Goal: Transaction & Acquisition: Purchase product/service

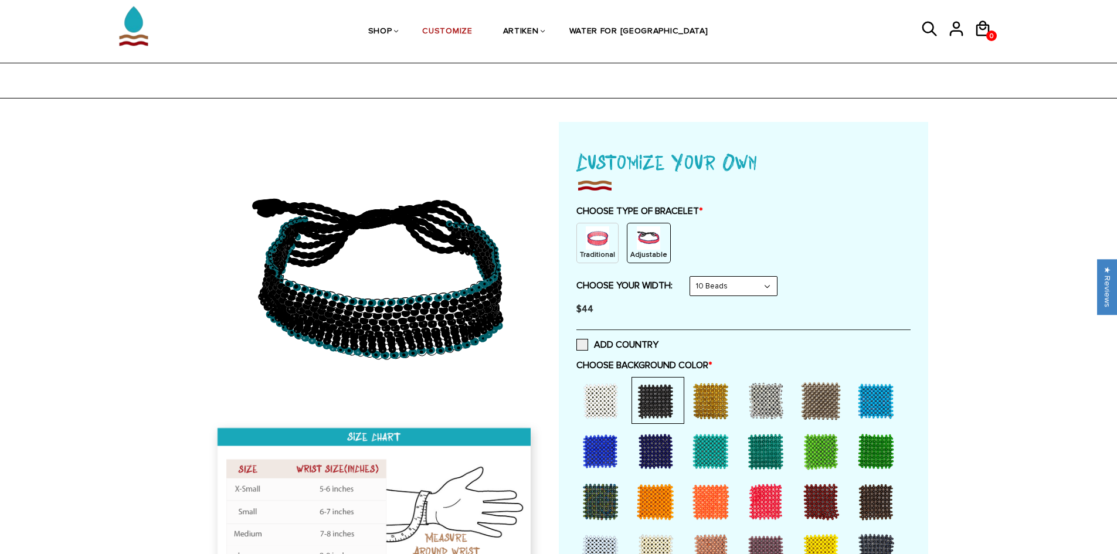
scroll to position [469, 0]
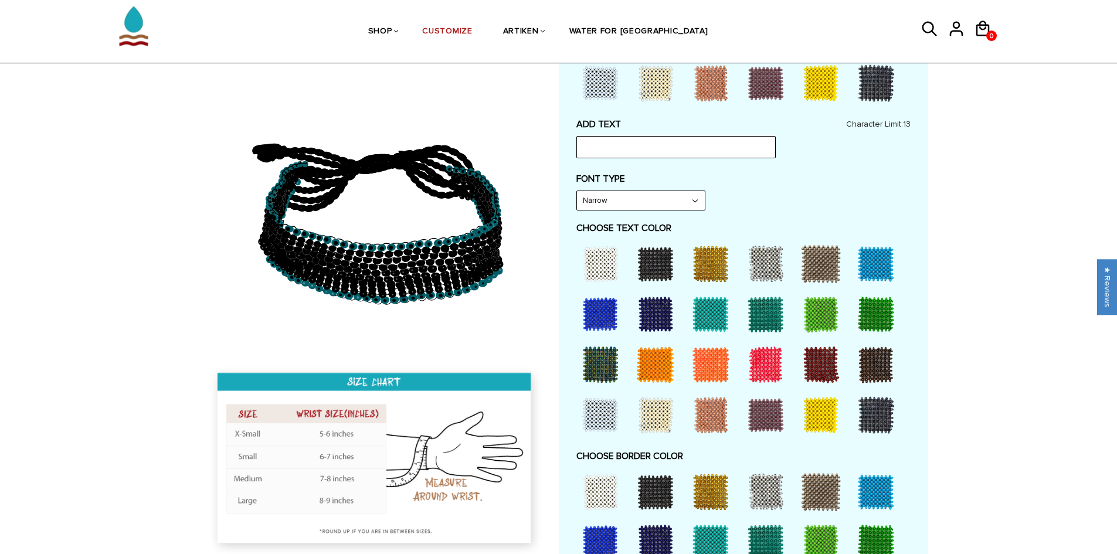
drag, startPoint x: 0, startPoint y: 0, endPoint x: 779, endPoint y: 314, distance: 839.9
click at [779, 314] on div at bounding box center [765, 314] width 47 height 47
click at [817, 312] on div at bounding box center [820, 314] width 47 height 47
click at [868, 308] on div at bounding box center [875, 314] width 47 height 47
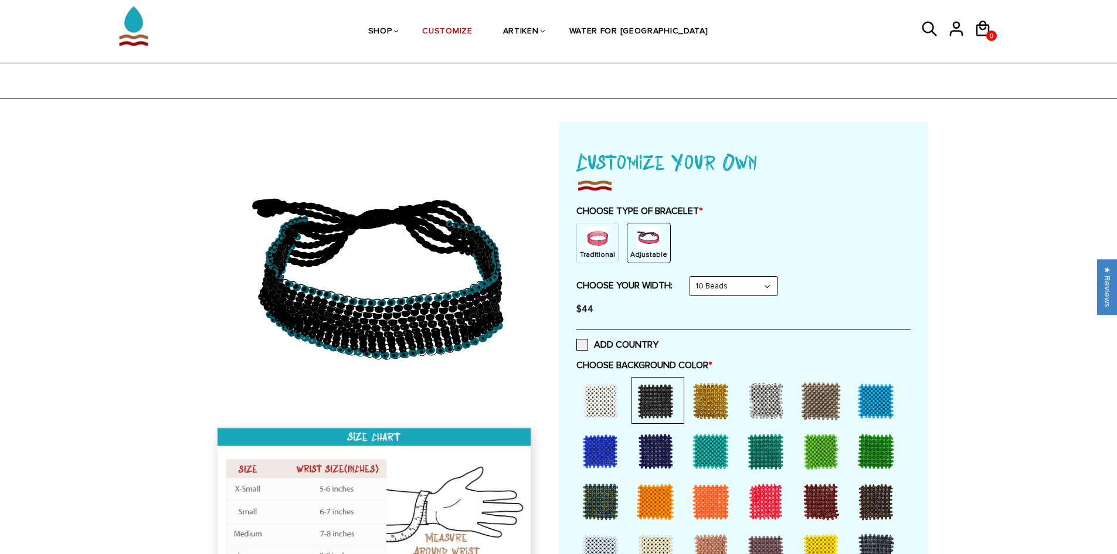
scroll to position [235, 0]
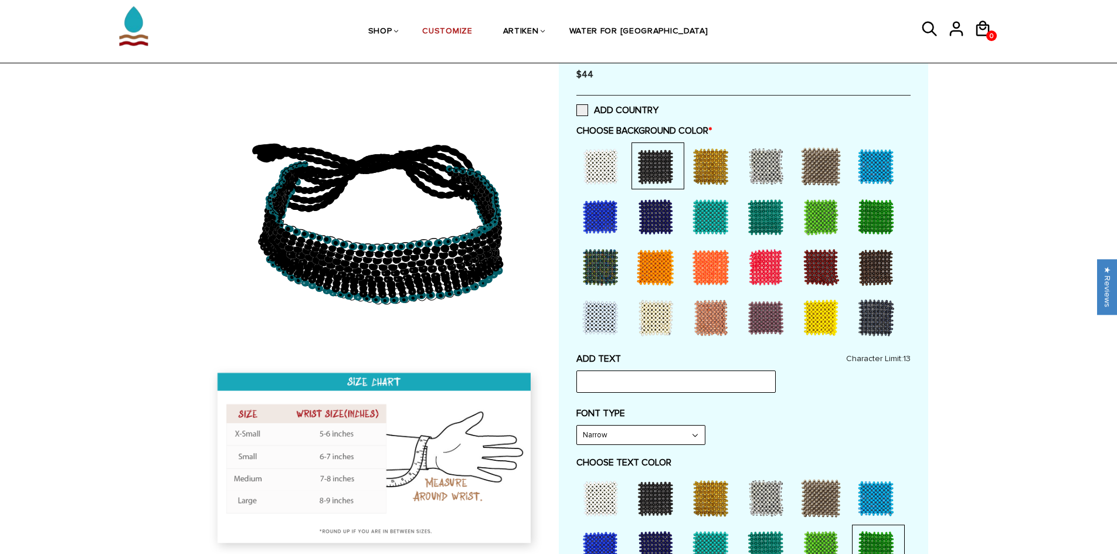
click at [862, 219] on div at bounding box center [875, 216] width 47 height 47
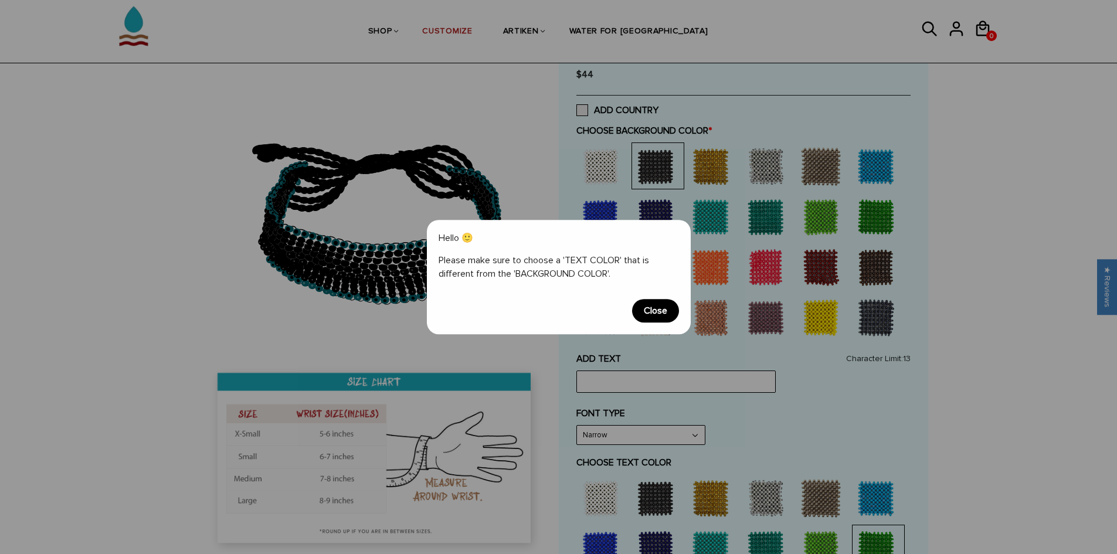
click at [661, 303] on span "Close" at bounding box center [655, 310] width 47 height 23
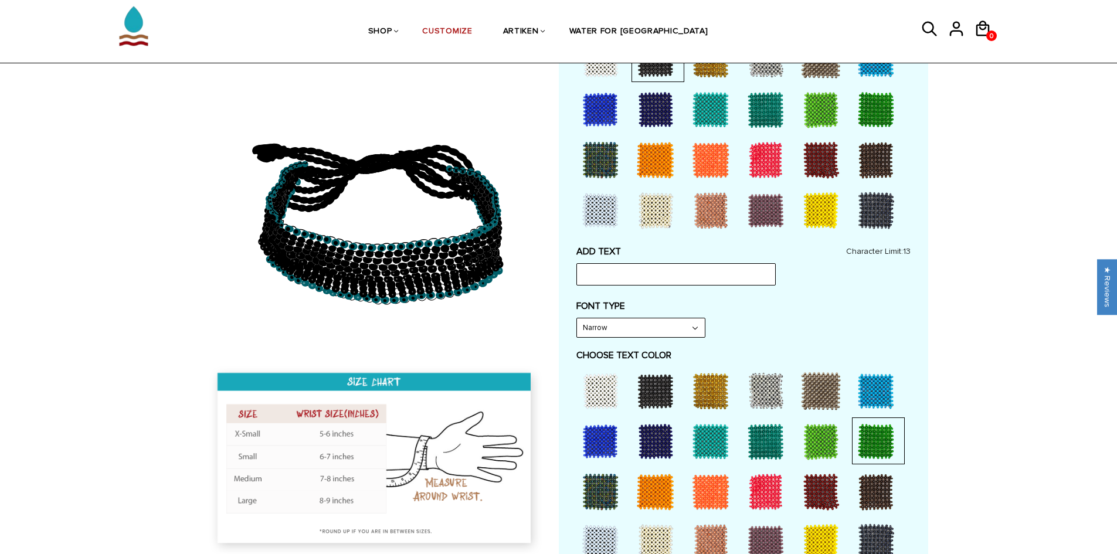
scroll to position [410, 0]
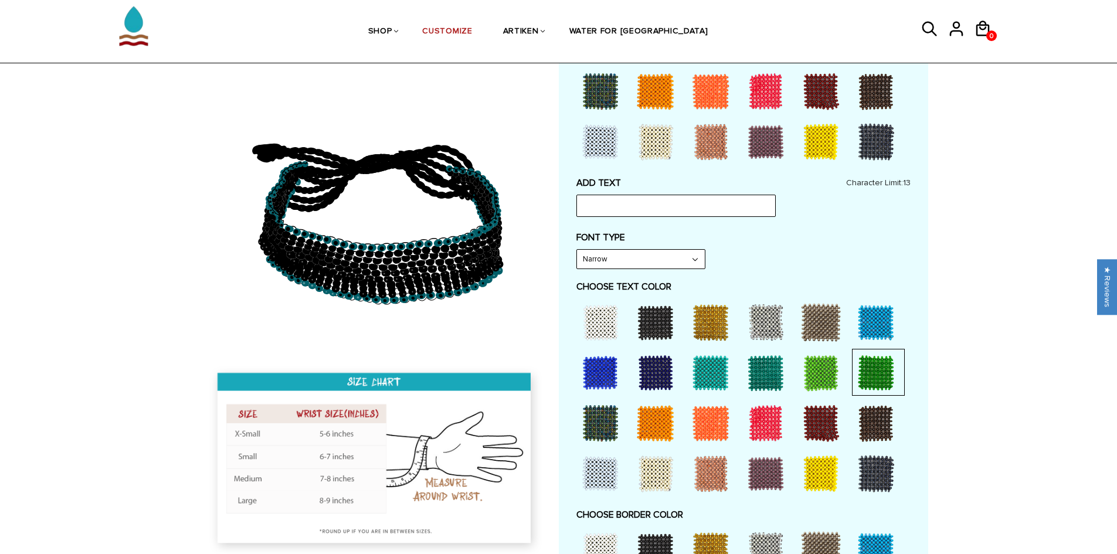
click at [600, 326] on div at bounding box center [600, 322] width 47 height 47
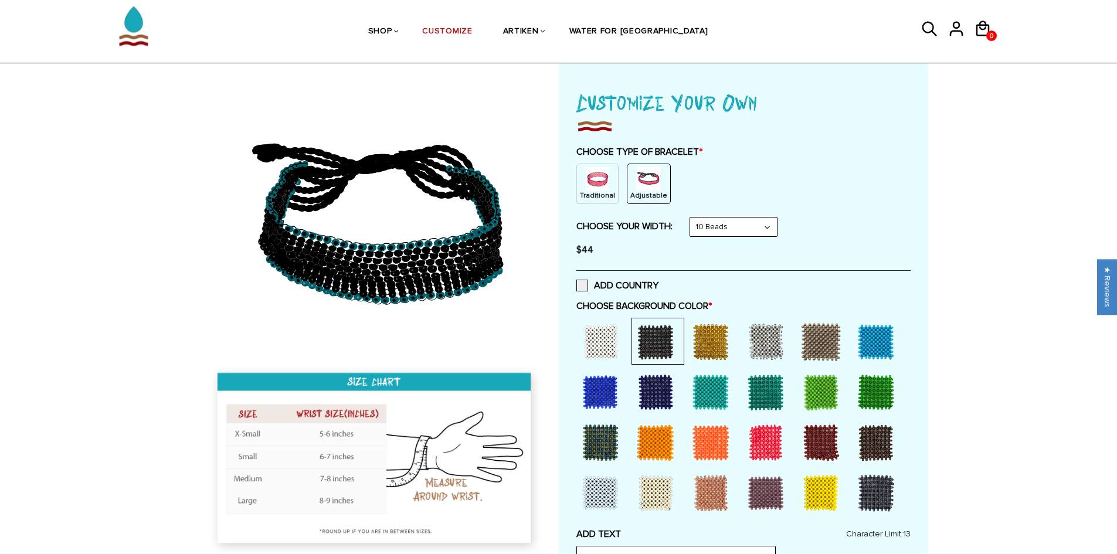
scroll to position [59, 0]
click at [892, 387] on div at bounding box center [875, 392] width 47 height 47
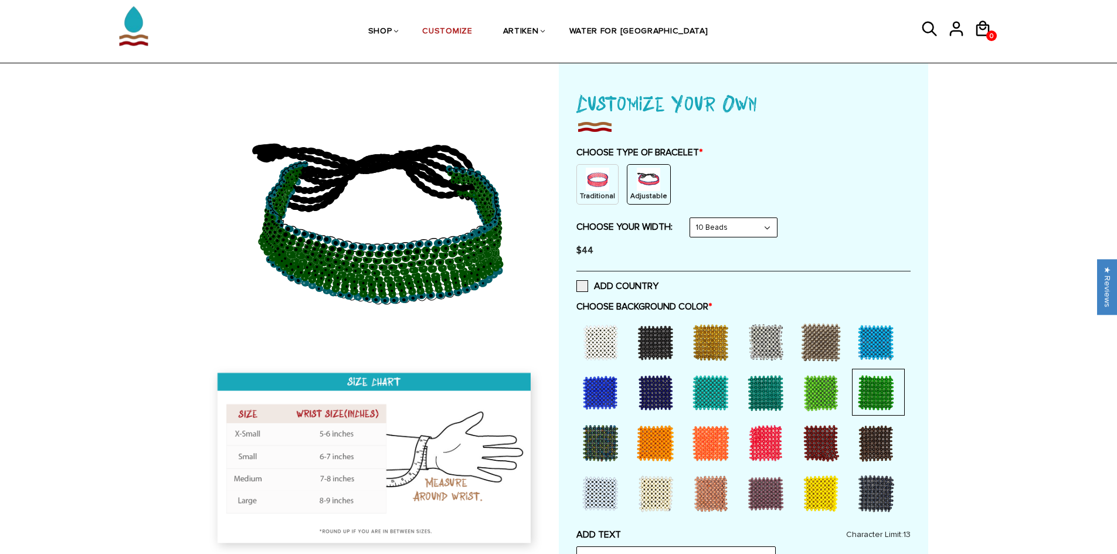
click at [826, 386] on div at bounding box center [820, 392] width 47 height 47
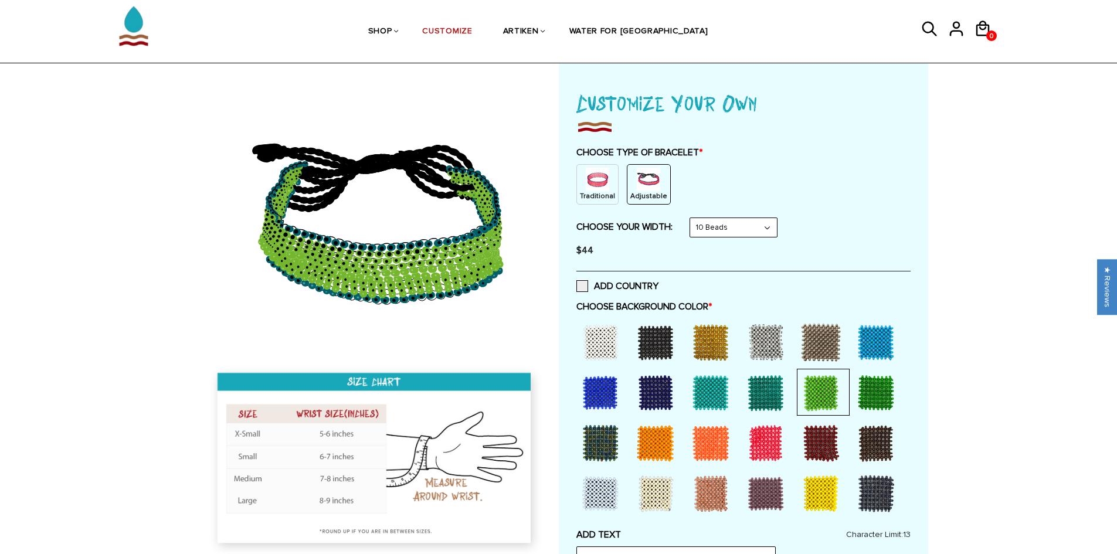
click at [869, 392] on div at bounding box center [875, 392] width 47 height 47
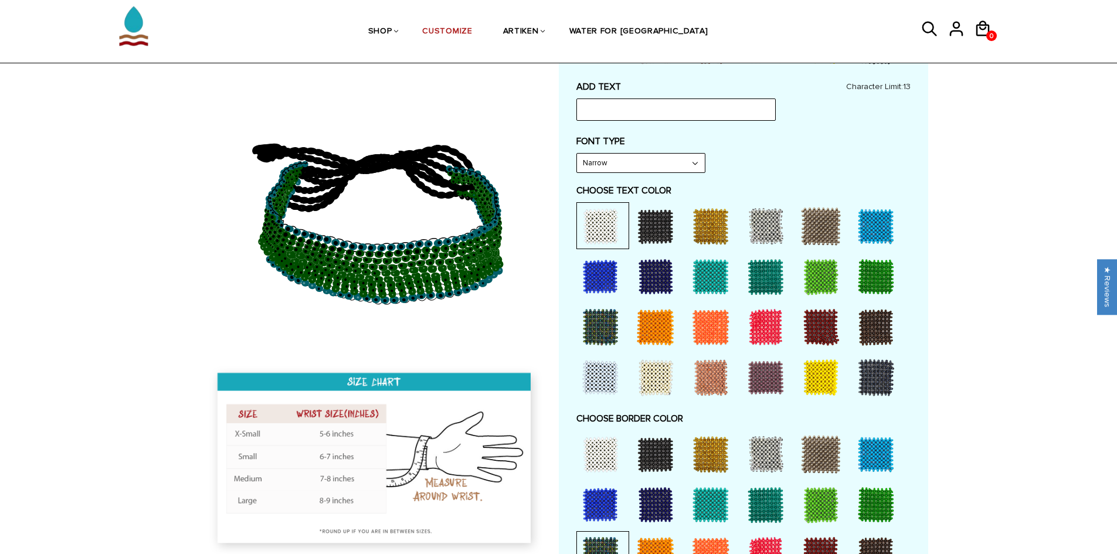
scroll to position [645, 0]
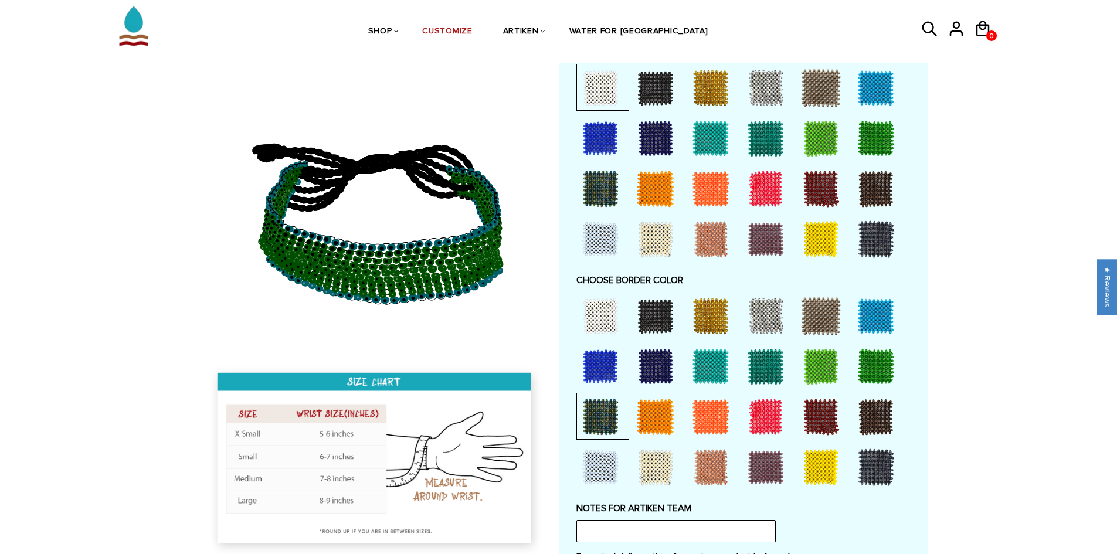
click at [823, 365] on div at bounding box center [820, 366] width 47 height 47
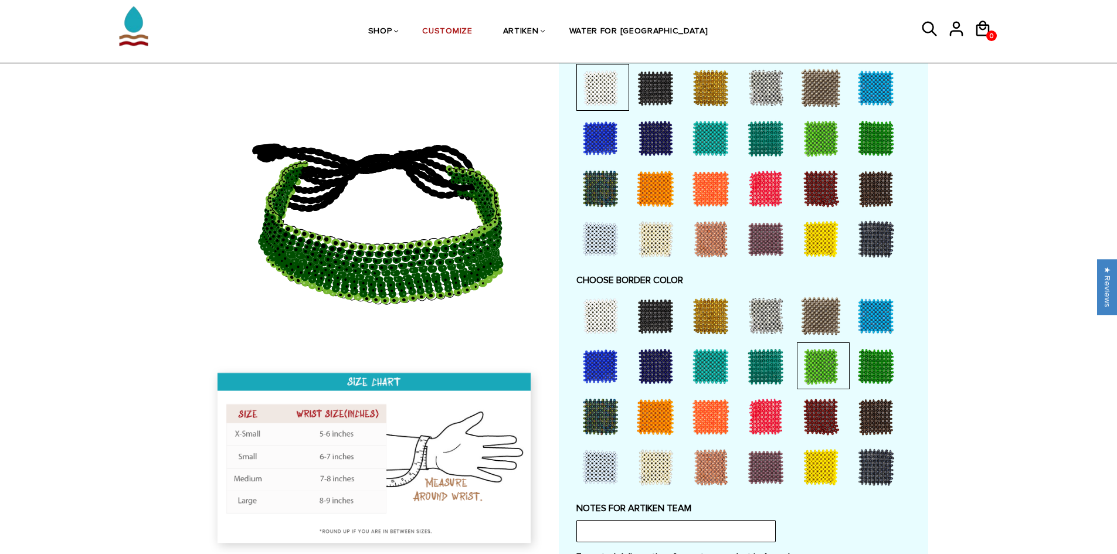
click at [603, 321] on div at bounding box center [600, 316] width 47 height 47
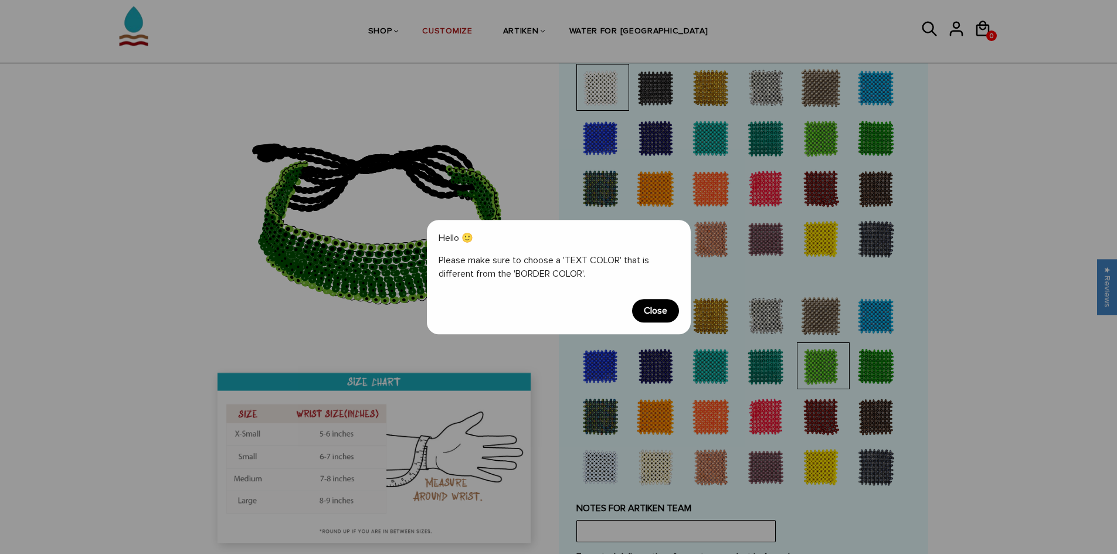
click at [642, 310] on span "Close" at bounding box center [655, 310] width 47 height 23
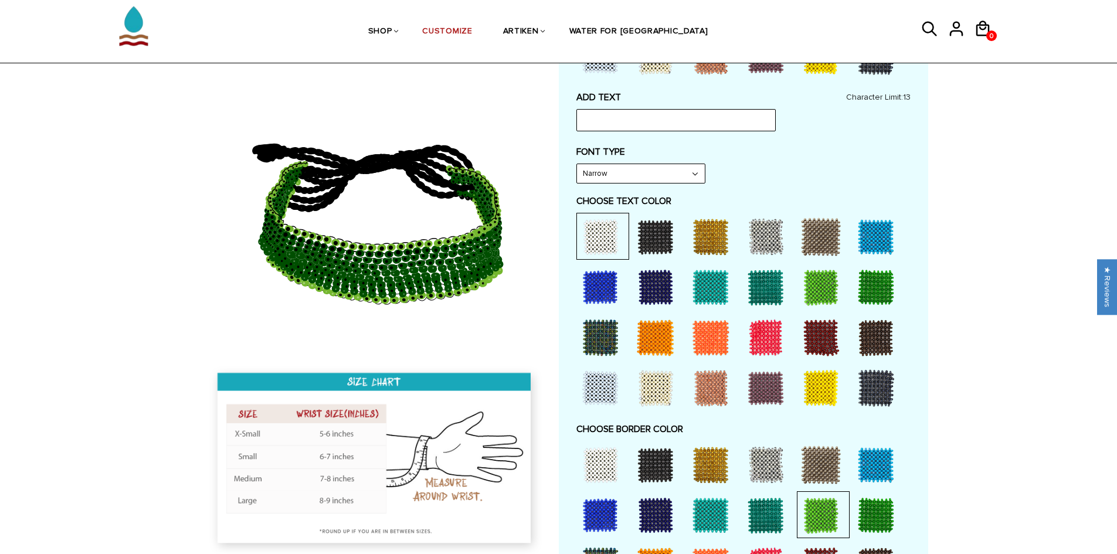
scroll to position [469, 0]
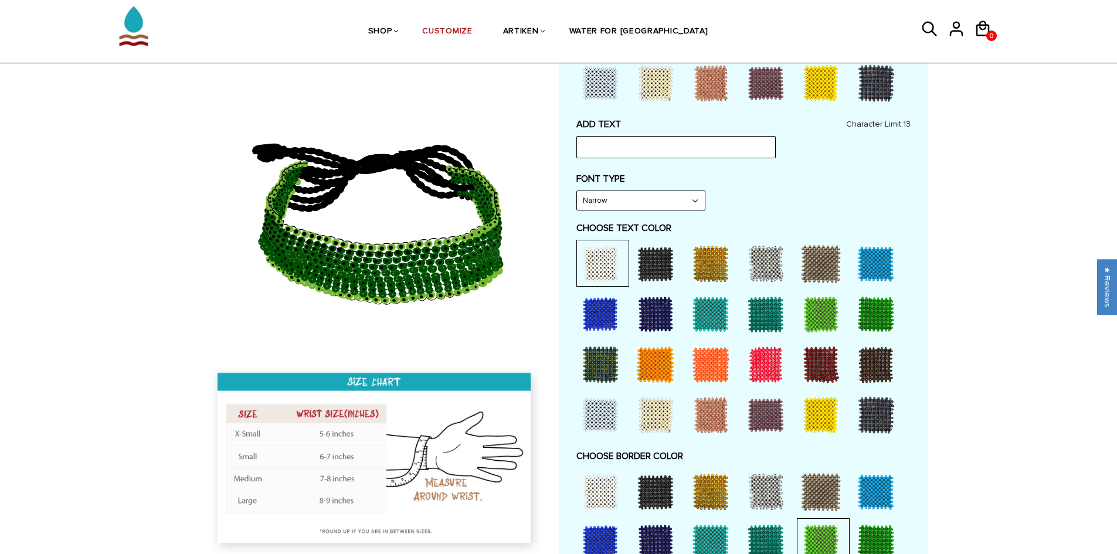
click at [670, 261] on div at bounding box center [655, 263] width 47 height 47
click at [600, 500] on div at bounding box center [600, 491] width 47 height 47
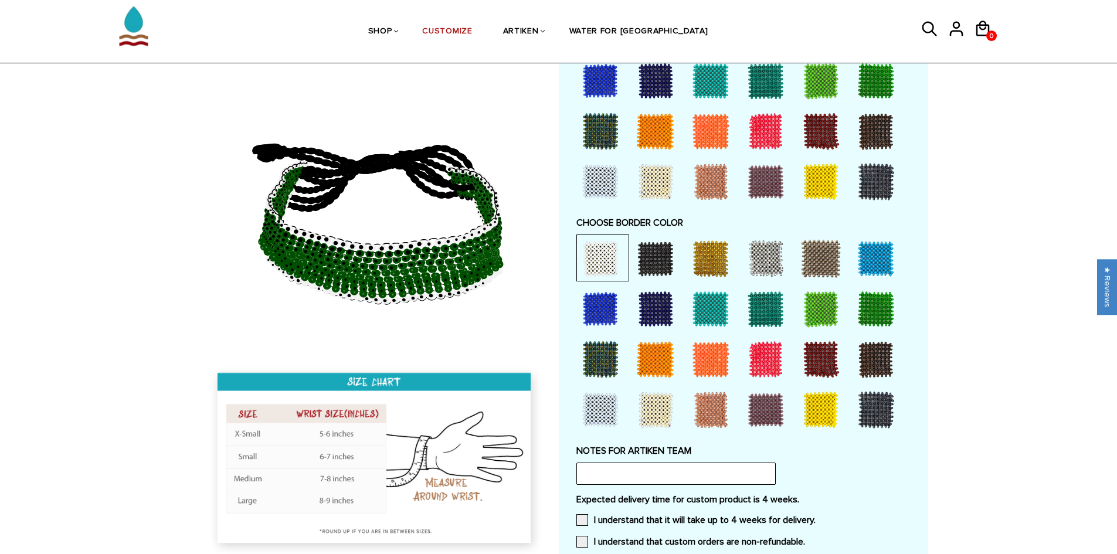
scroll to position [704, 0]
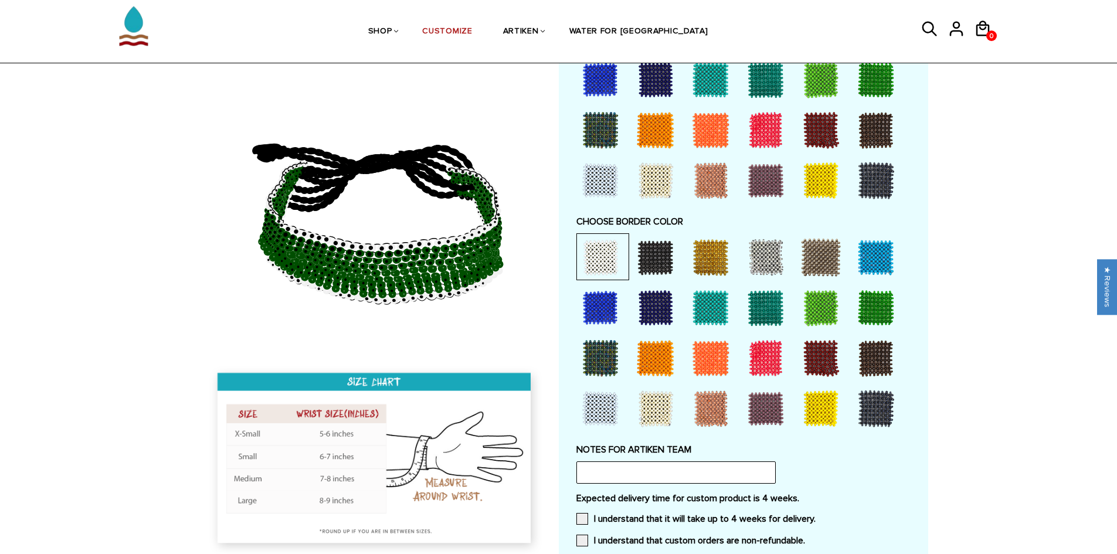
click at [609, 422] on div at bounding box center [600, 408] width 47 height 47
click at [665, 407] on div at bounding box center [655, 408] width 47 height 47
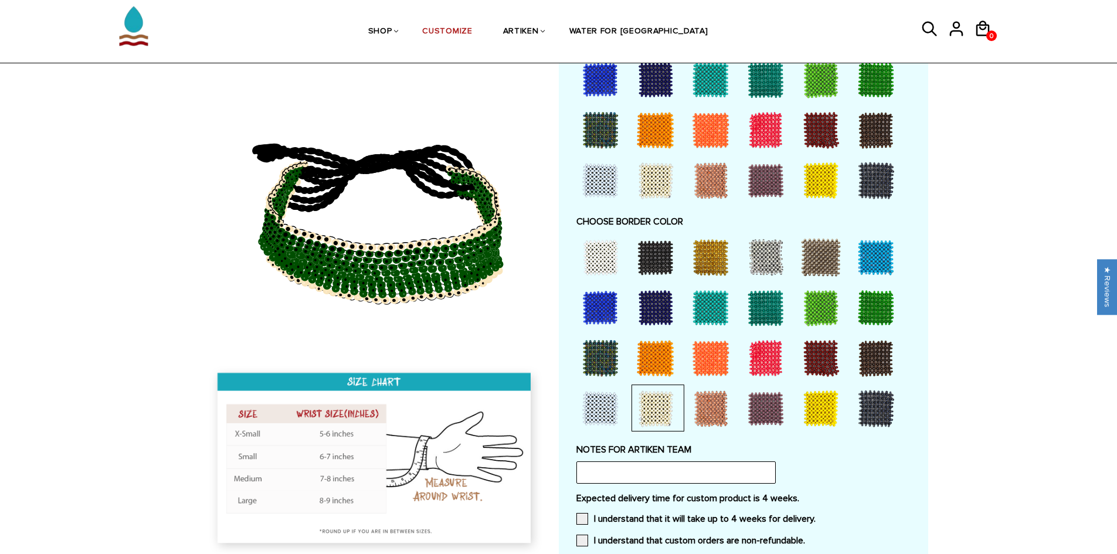
click at [769, 252] on div at bounding box center [765, 257] width 47 height 47
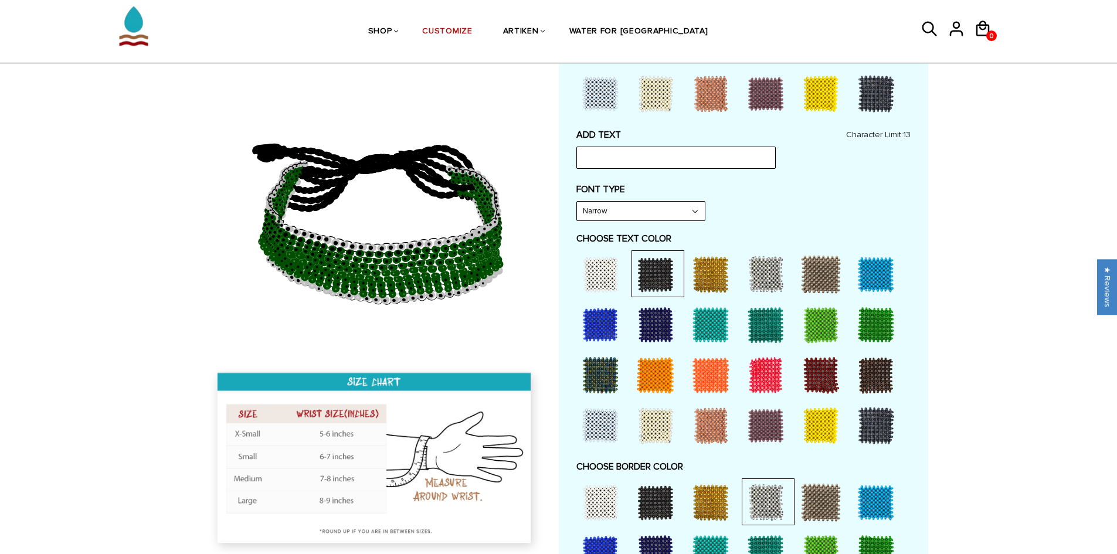
scroll to position [235, 0]
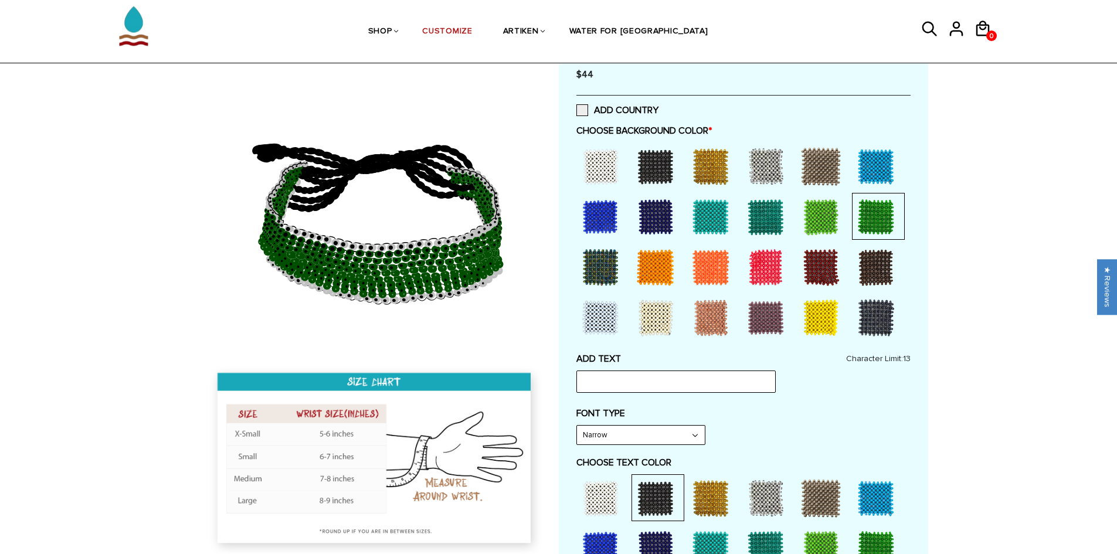
click at [827, 211] on div at bounding box center [820, 216] width 47 height 47
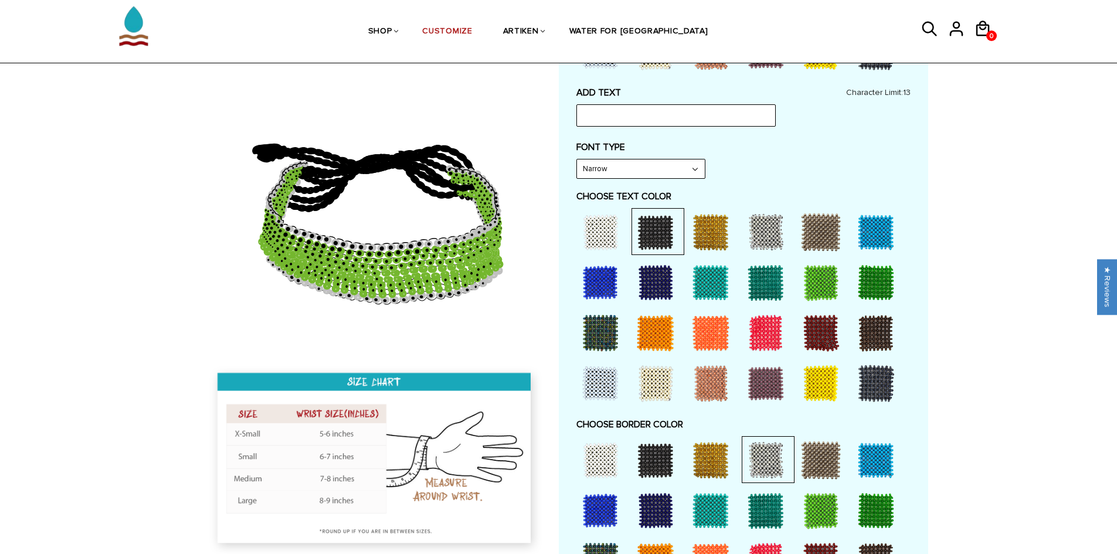
scroll to position [586, 0]
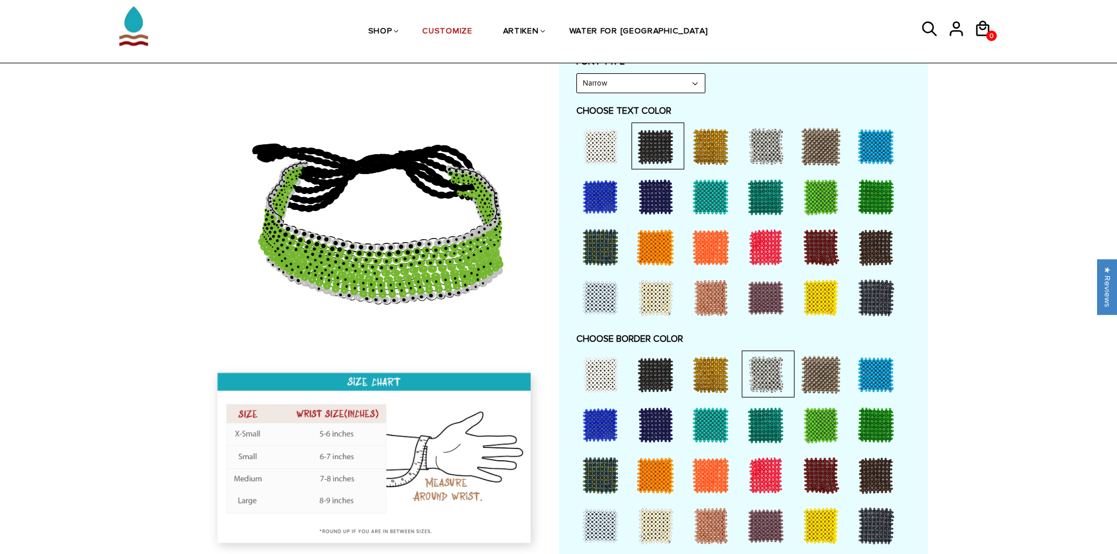
click at [861, 422] on div at bounding box center [875, 425] width 47 height 47
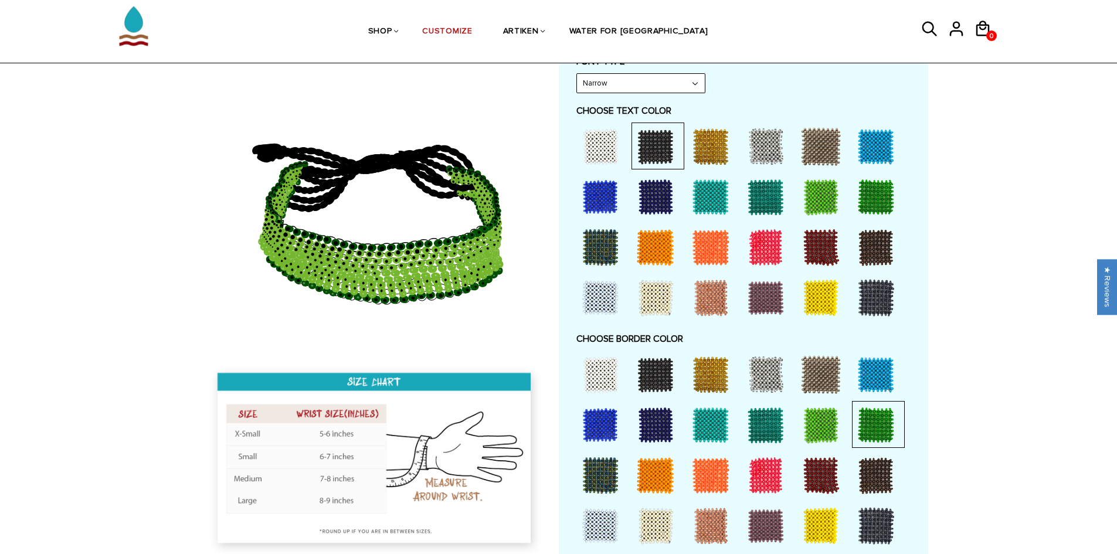
click at [832, 422] on div at bounding box center [820, 425] width 47 height 47
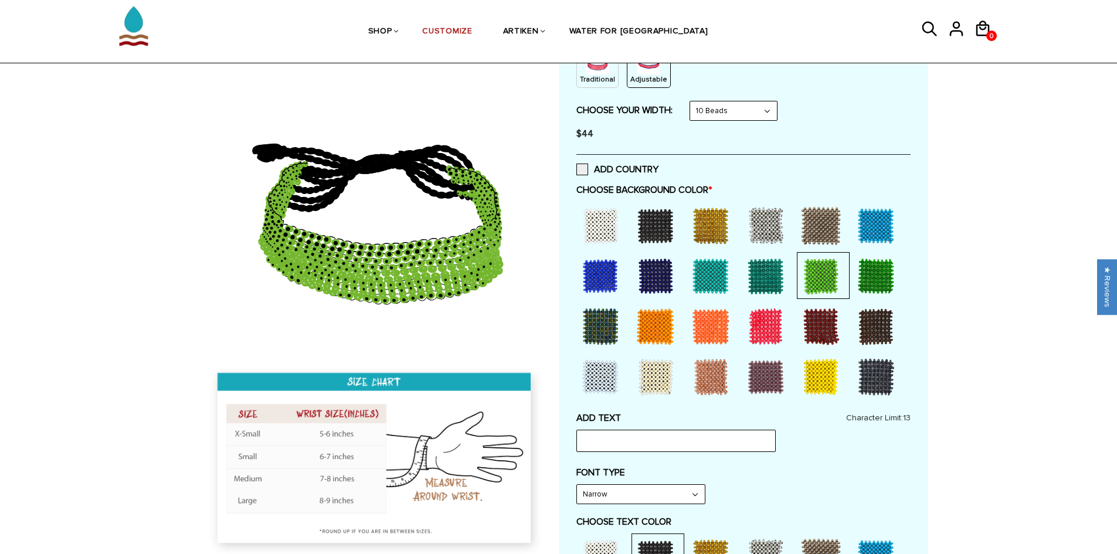
scroll to position [117, 0]
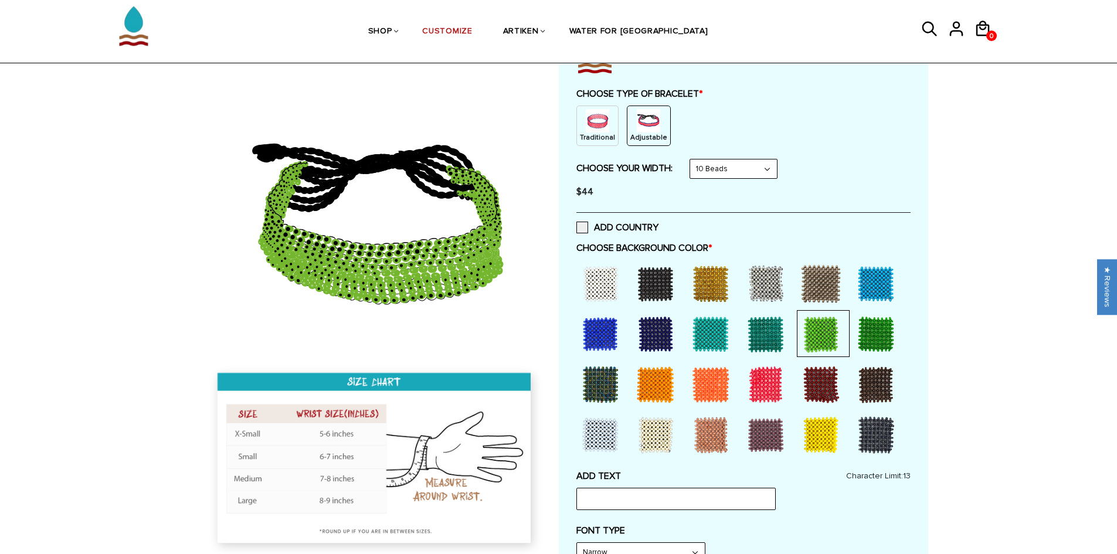
click at [761, 164] on select "8 Beads 6 Beads 10 Beads" at bounding box center [733, 168] width 87 height 19
click at [692, 159] on select "8 Beads 6 Beads 10 Beads" at bounding box center [733, 168] width 87 height 19
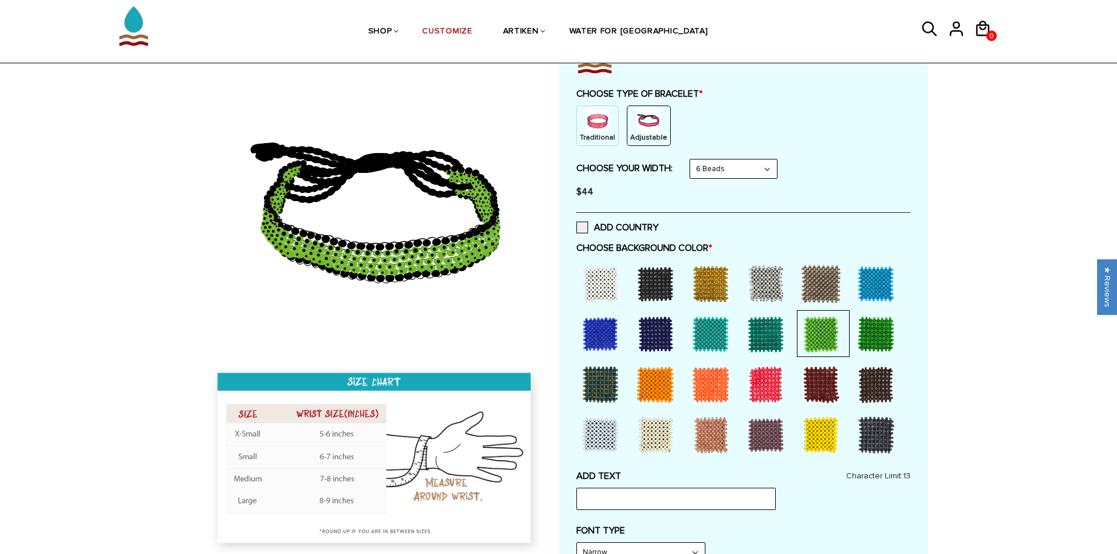
click at [763, 167] on select "8 Beads 6 Beads 10 Beads" at bounding box center [733, 168] width 87 height 19
select select "8-beads"
click at [692, 159] on select "8 Beads 6 Beads 10 Beads" at bounding box center [733, 168] width 87 height 19
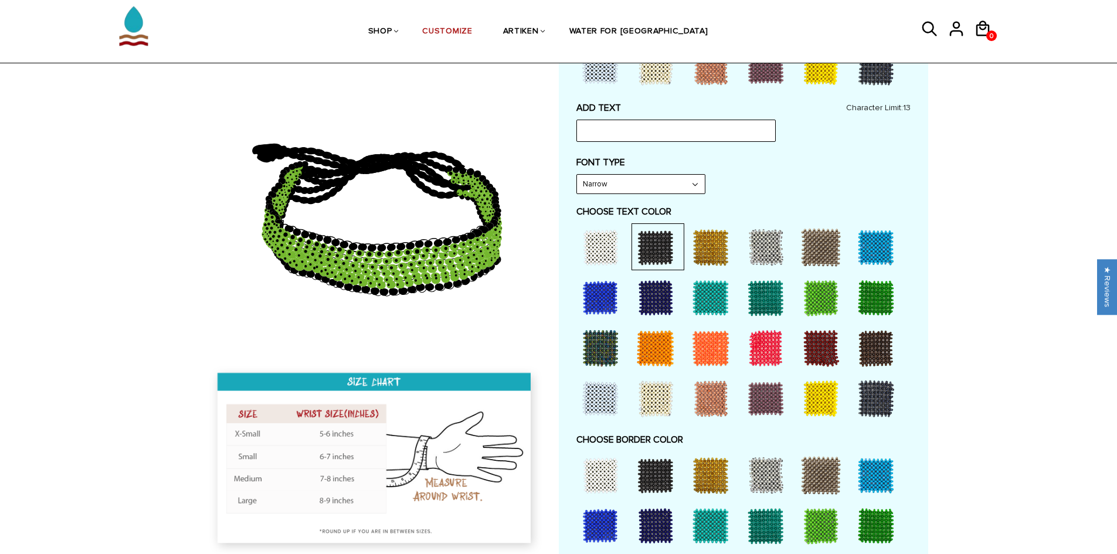
scroll to position [469, 0]
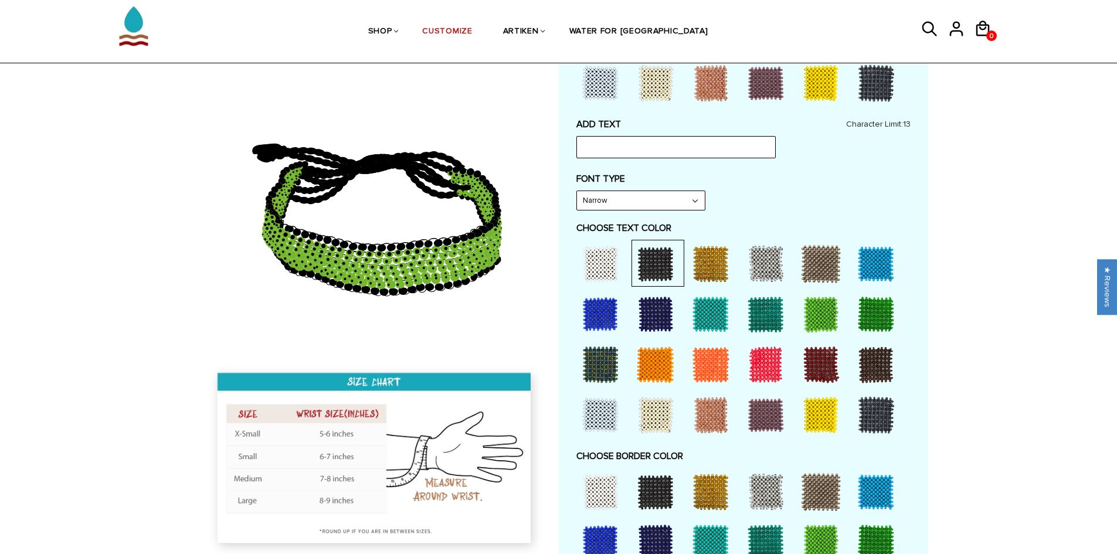
click at [779, 320] on div at bounding box center [765, 314] width 47 height 47
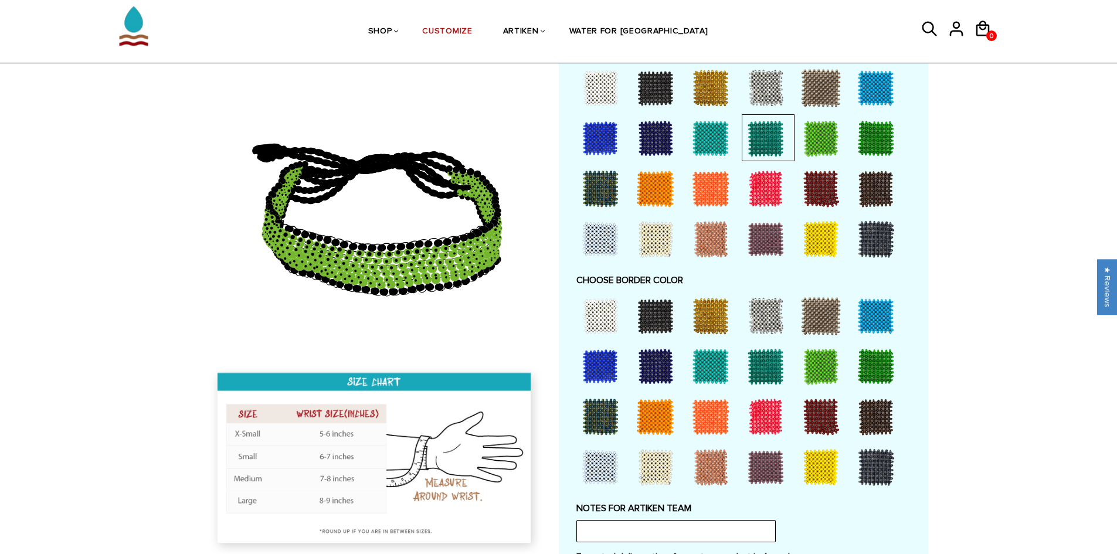
click at [768, 358] on div at bounding box center [765, 366] width 47 height 47
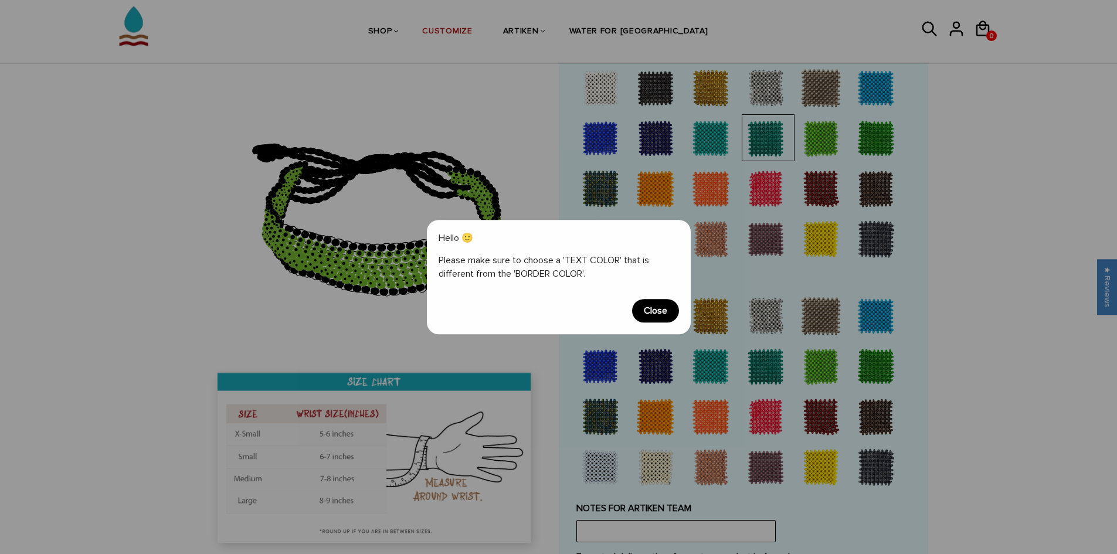
click at [663, 310] on span "Close" at bounding box center [655, 310] width 47 height 23
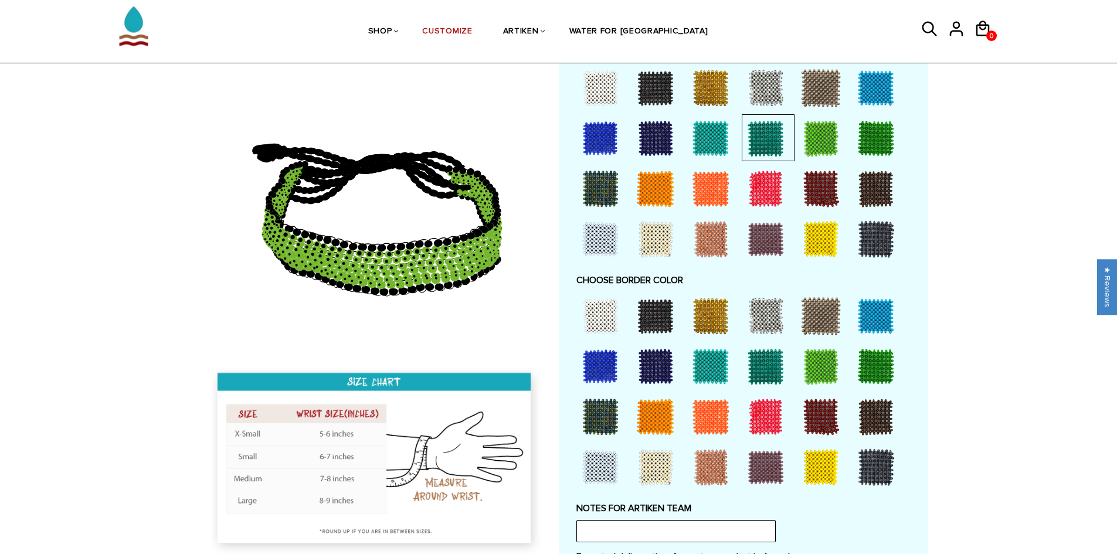
click at [603, 94] on div at bounding box center [600, 87] width 47 height 47
click at [779, 368] on div at bounding box center [765, 366] width 47 height 47
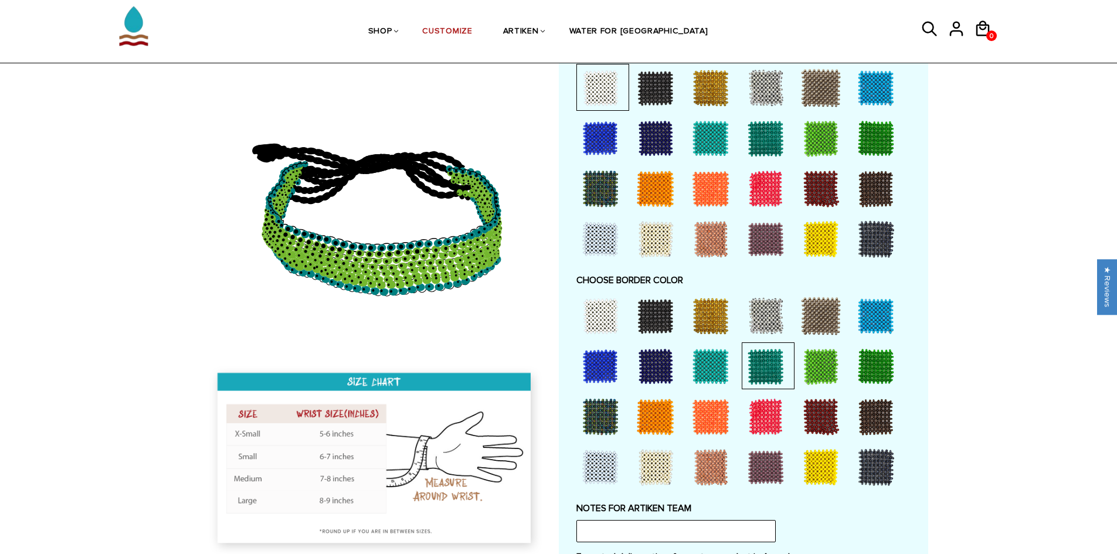
click at [718, 361] on div at bounding box center [710, 366] width 47 height 47
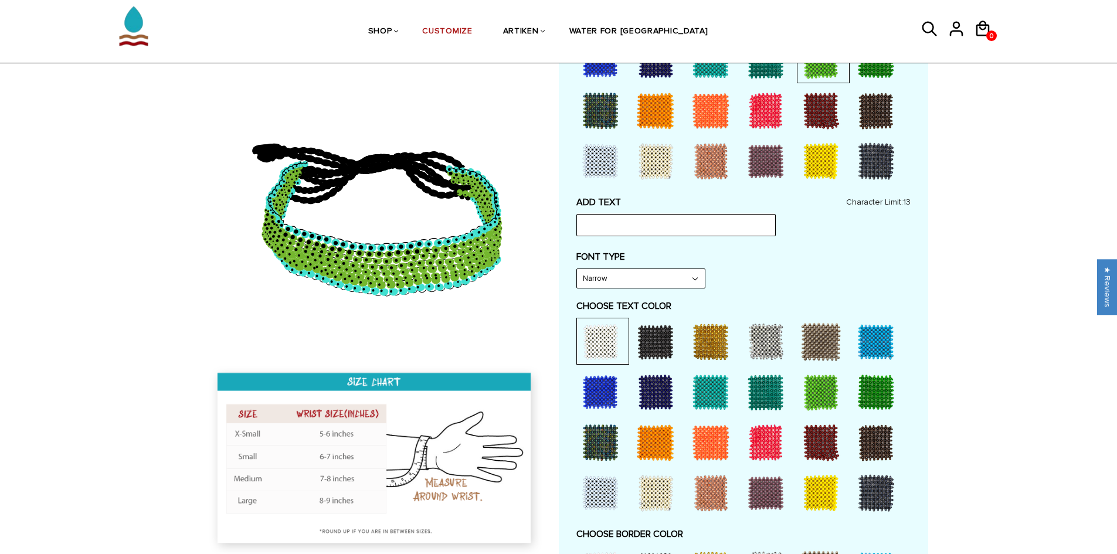
scroll to position [352, 0]
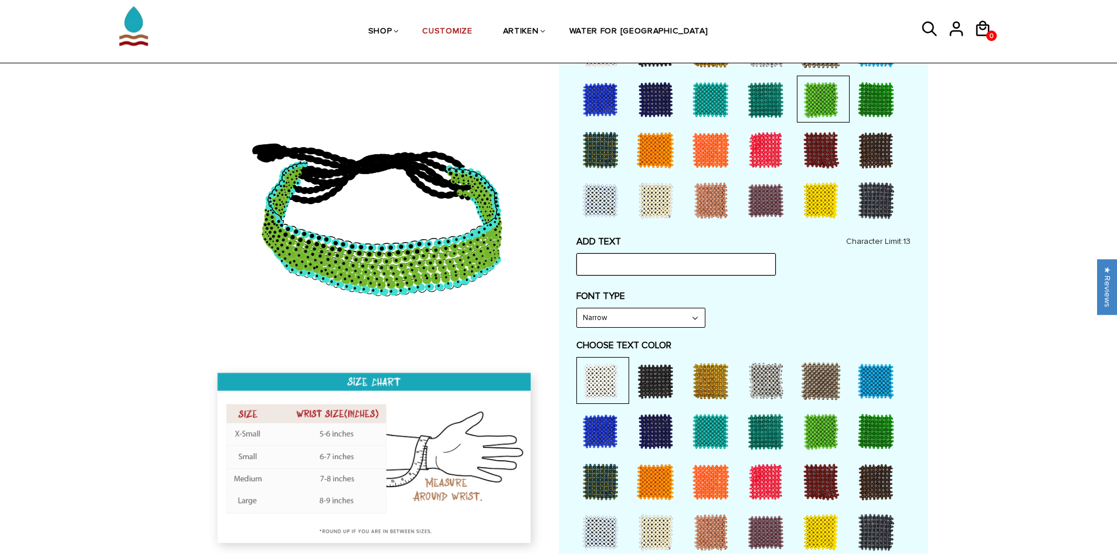
click at [619, 273] on input "text" at bounding box center [675, 264] width 199 height 22
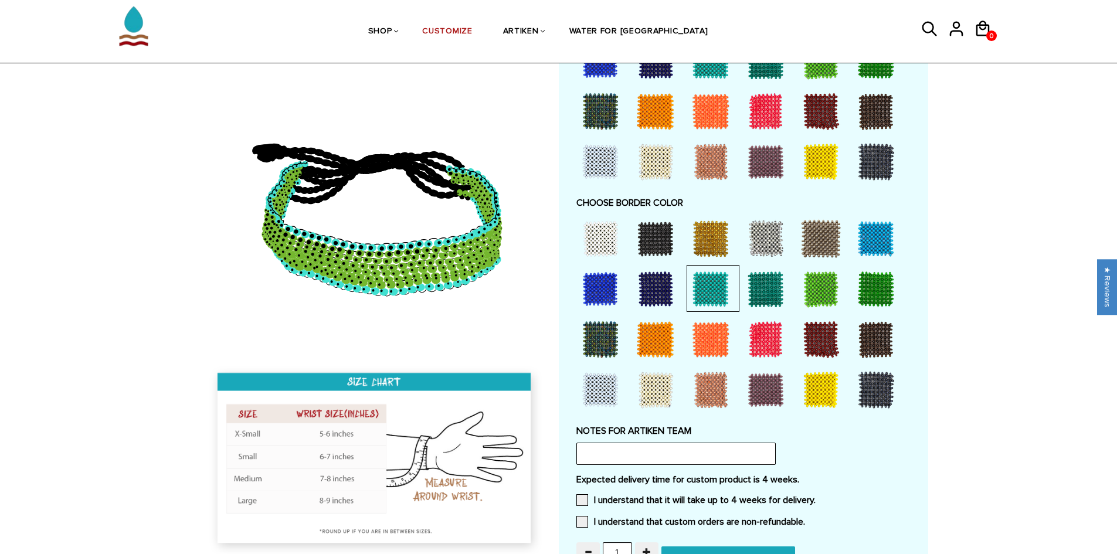
scroll to position [704, 0]
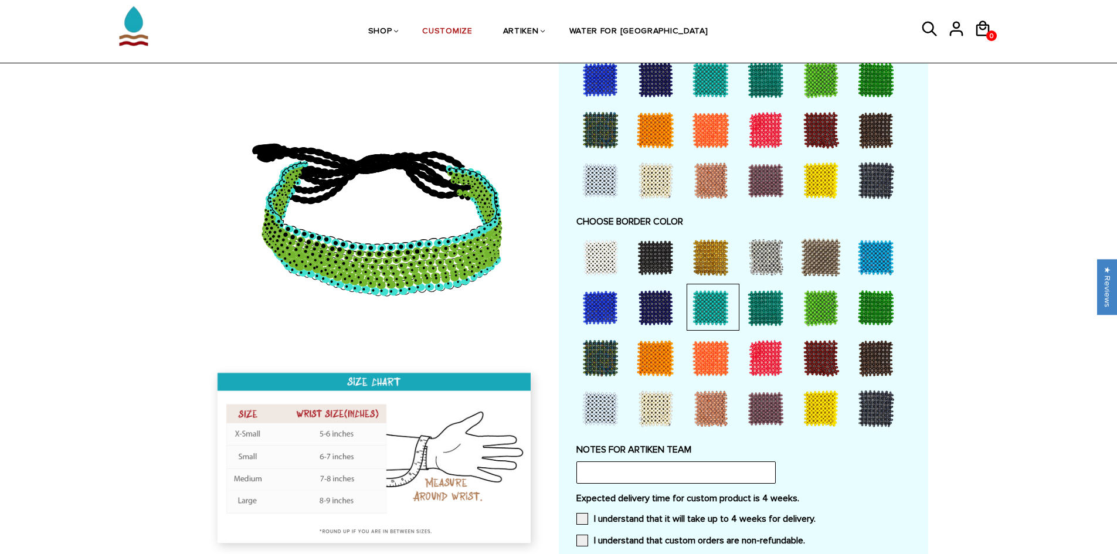
click at [767, 304] on div at bounding box center [765, 307] width 47 height 47
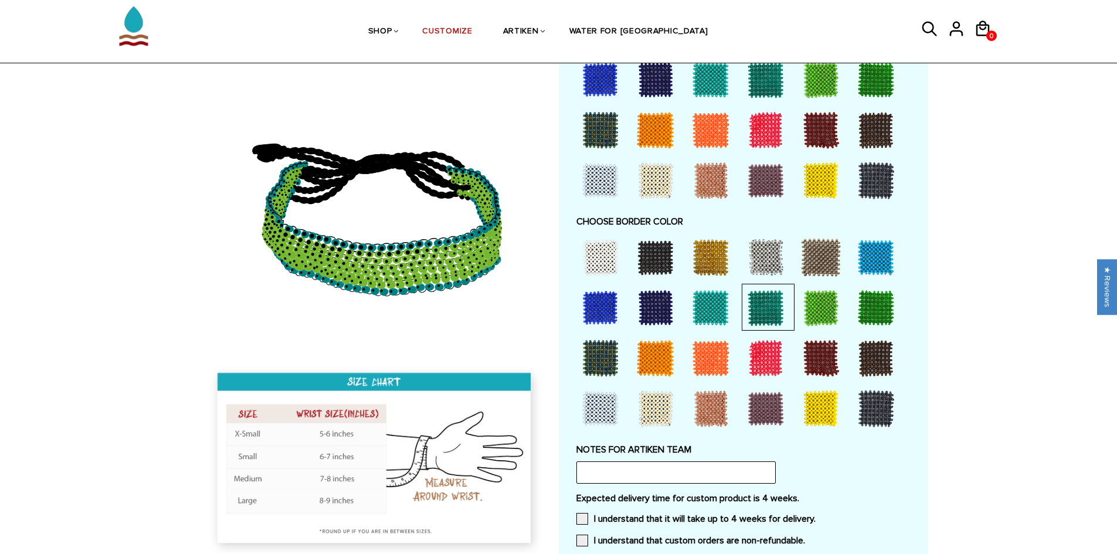
click at [890, 304] on div at bounding box center [875, 307] width 47 height 47
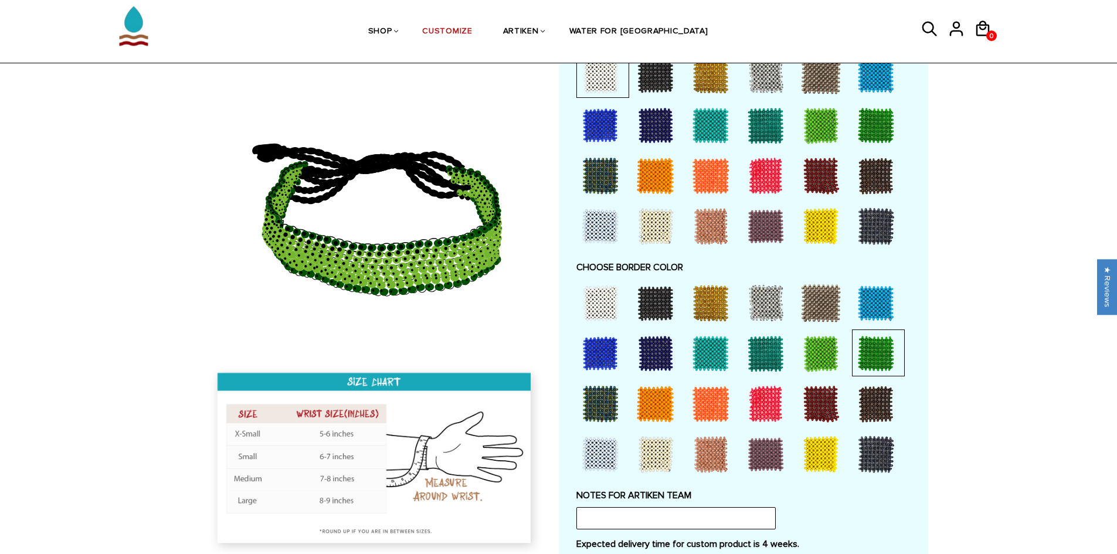
scroll to position [762, 0]
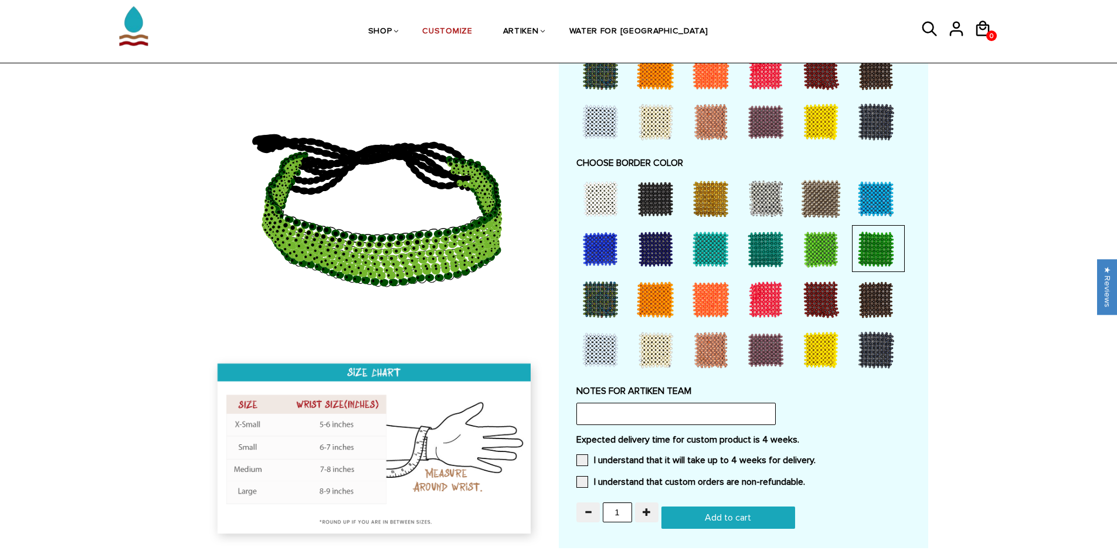
click at [663, 206] on div at bounding box center [655, 198] width 47 height 47
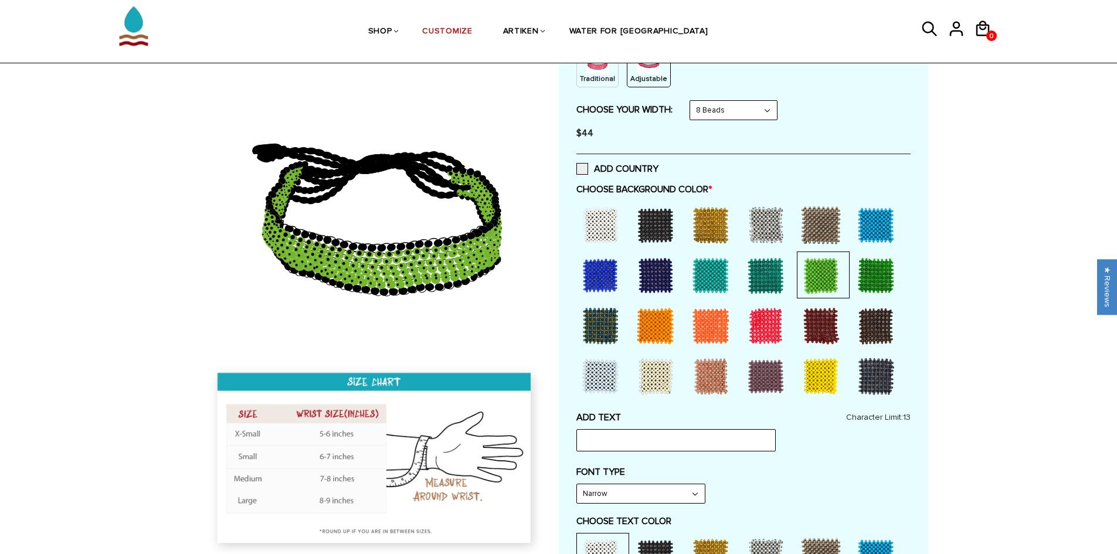
scroll to position [0, 0]
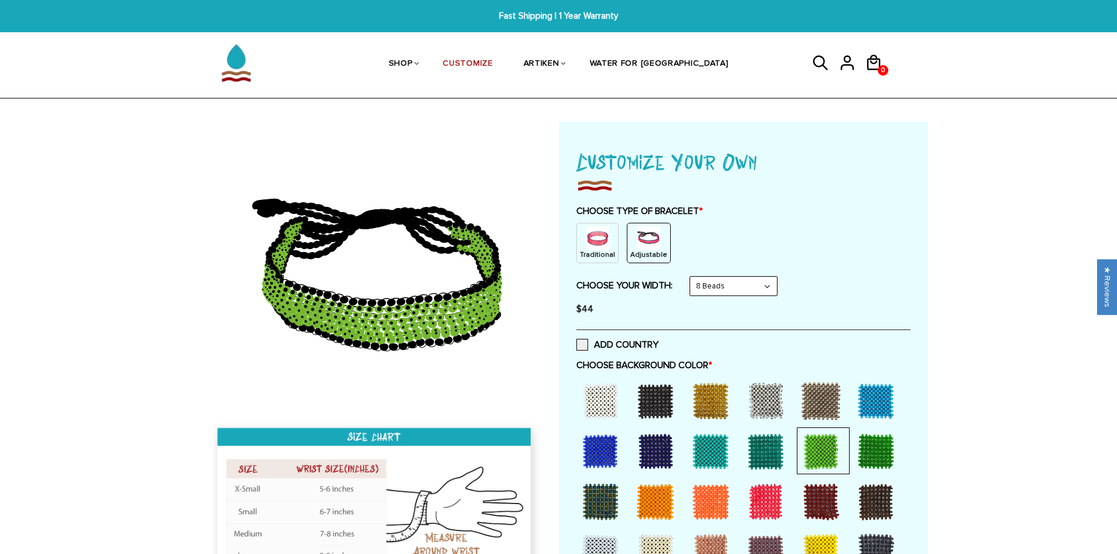
click at [894, 449] on div at bounding box center [875, 451] width 47 height 47
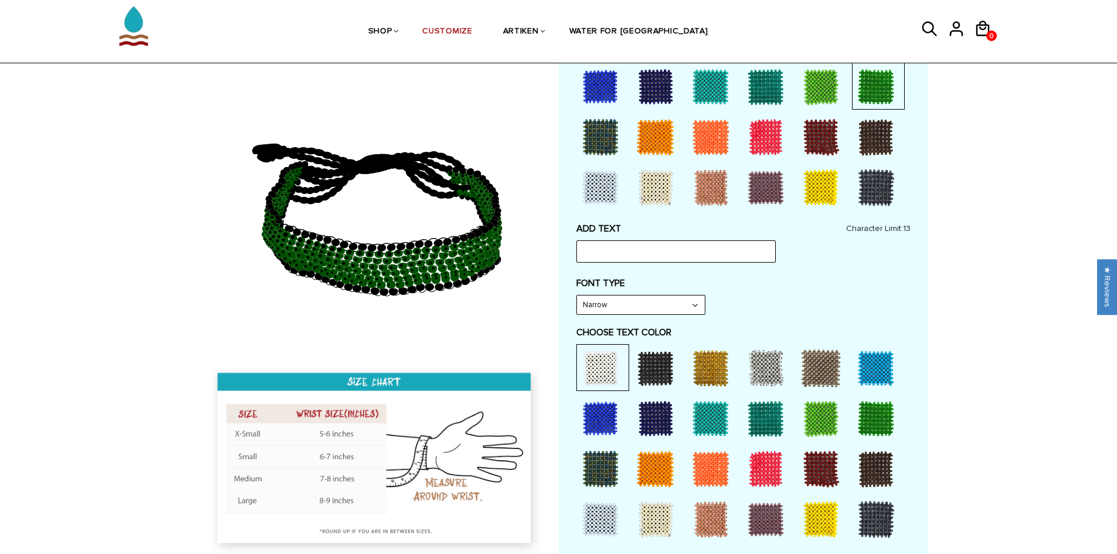
scroll to position [469, 0]
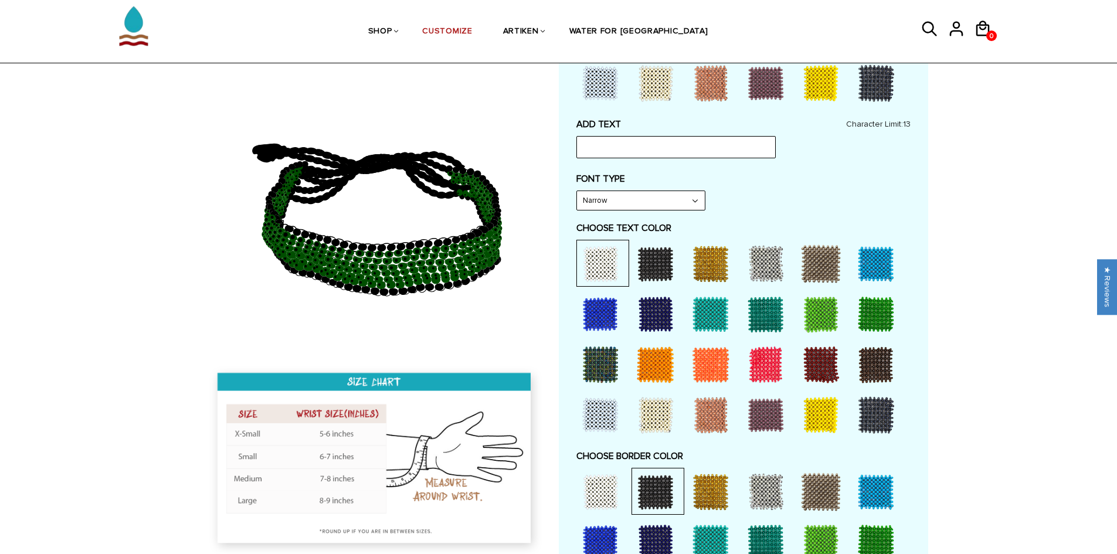
click at [820, 310] on div at bounding box center [820, 314] width 47 height 47
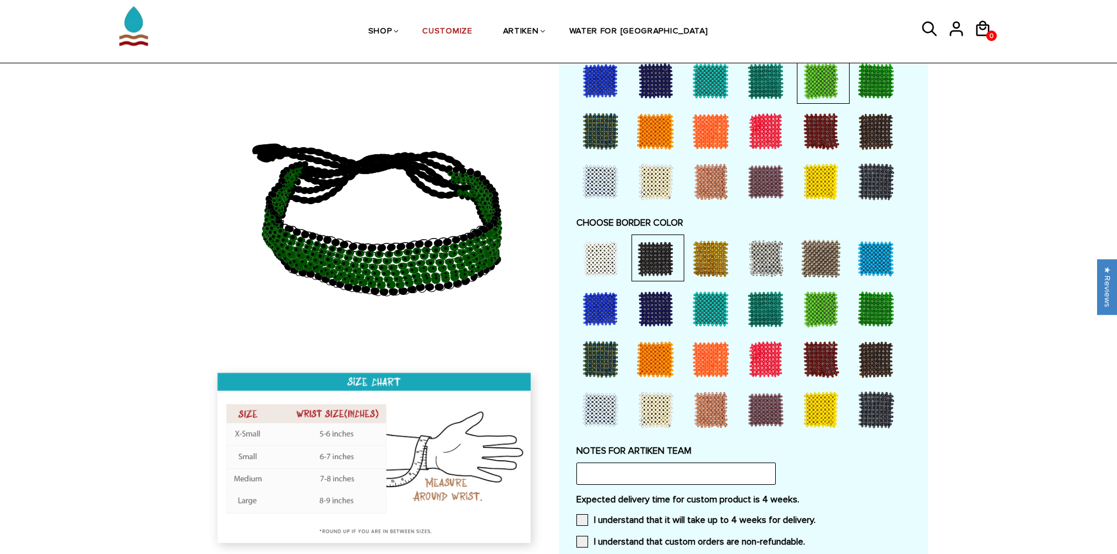
scroll to position [704, 0]
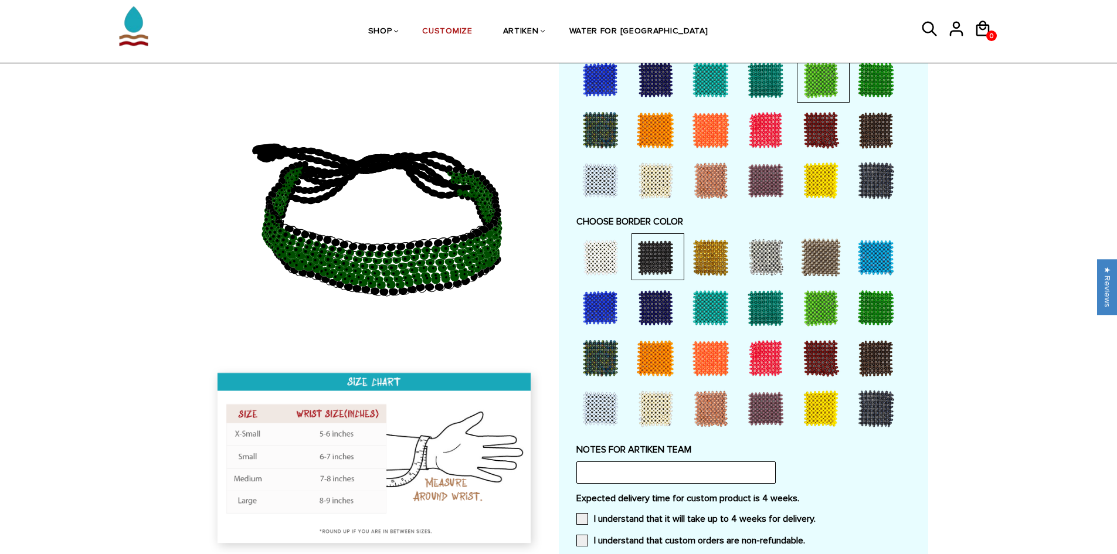
click at [782, 264] on div at bounding box center [765, 257] width 47 height 47
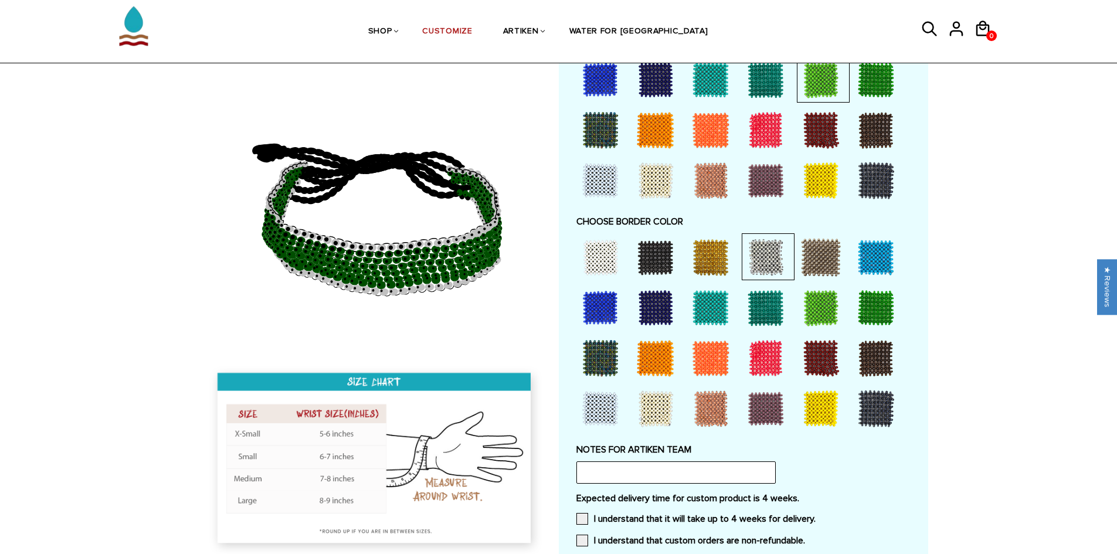
click at [600, 261] on div at bounding box center [600, 257] width 47 height 47
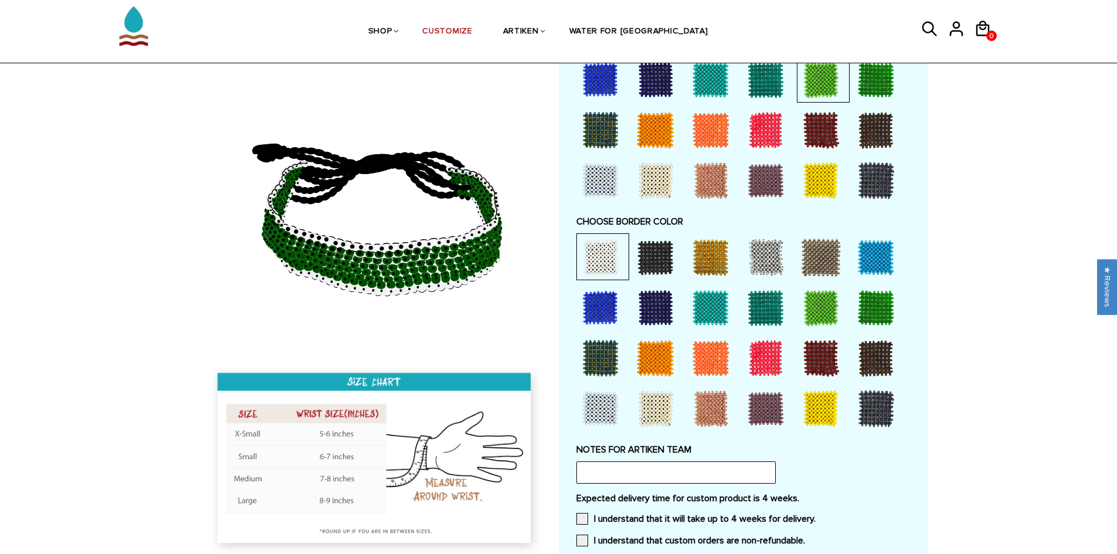
click at [716, 252] on div at bounding box center [710, 257] width 47 height 47
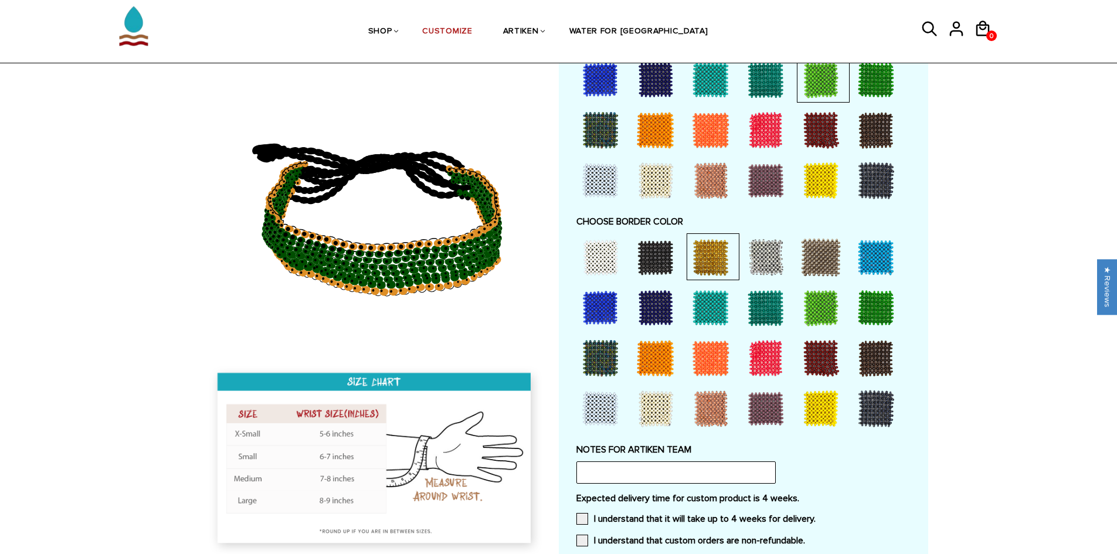
click at [772, 247] on div at bounding box center [765, 257] width 47 height 47
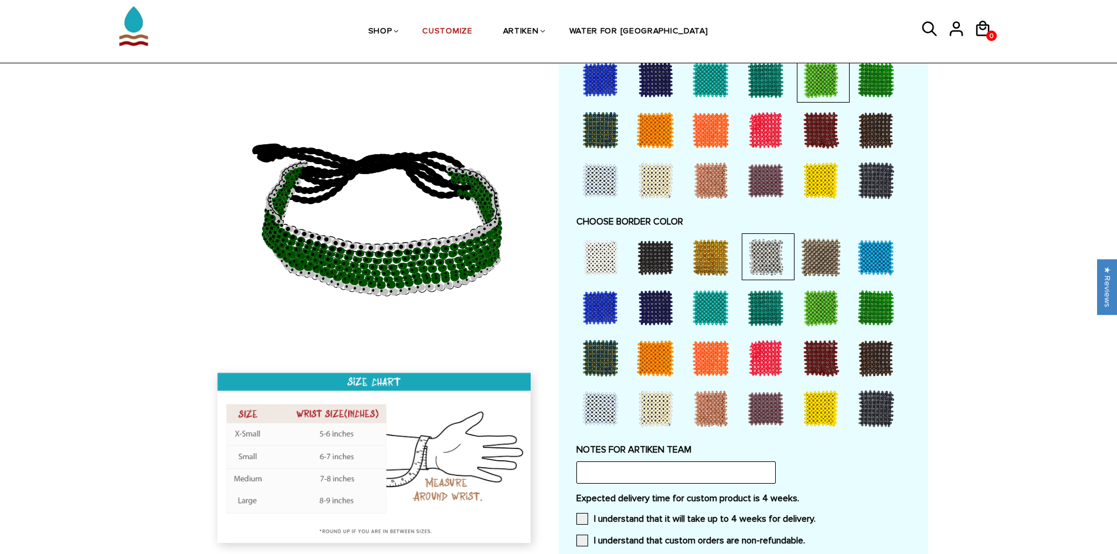
click at [820, 253] on div at bounding box center [820, 257] width 47 height 47
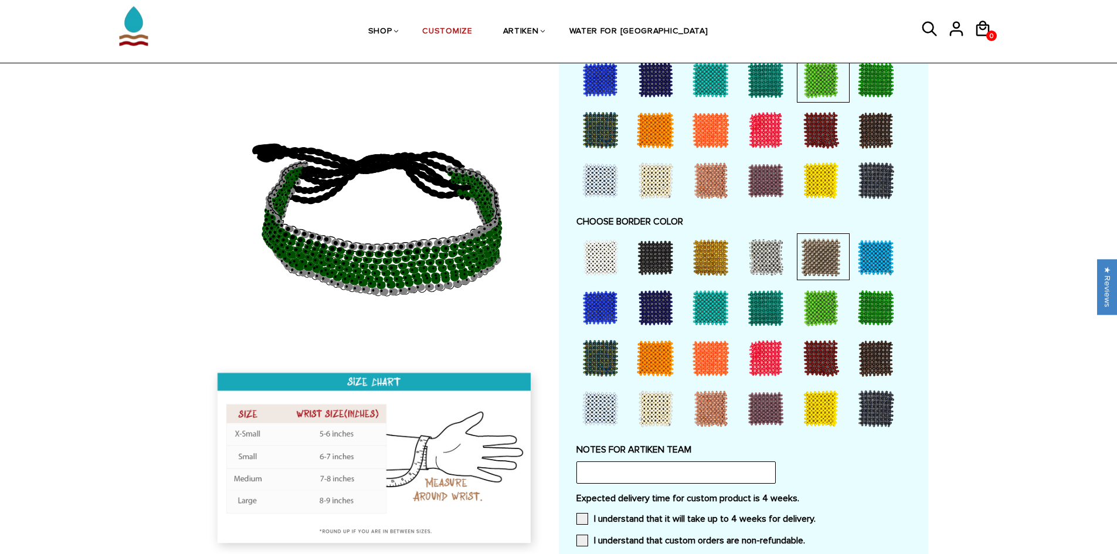
click at [854, 254] on div at bounding box center [875, 257] width 47 height 47
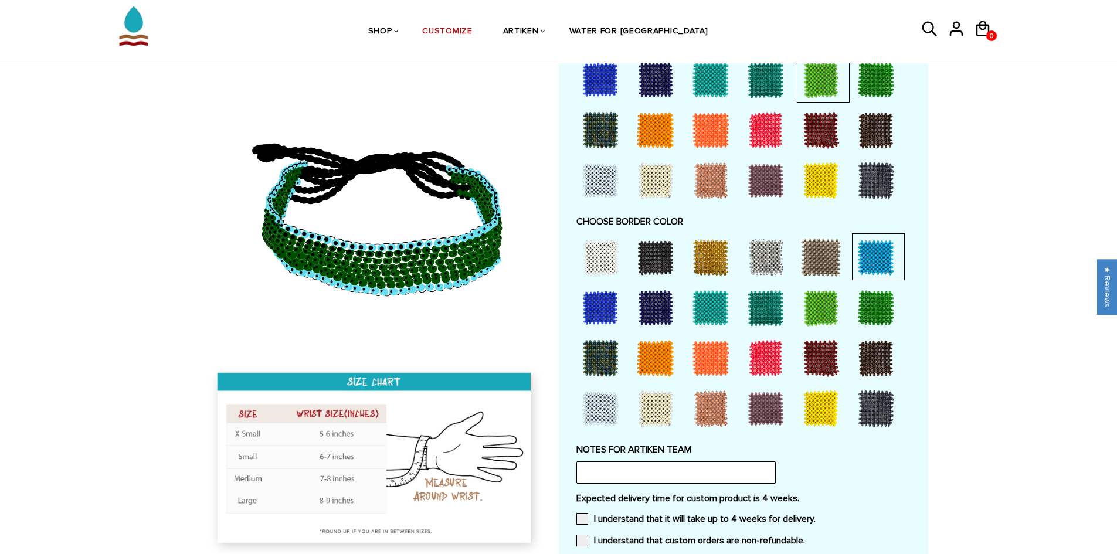
drag, startPoint x: 596, startPoint y: 304, endPoint x: 582, endPoint y: 304, distance: 14.1
click at [590, 304] on div at bounding box center [600, 307] width 47 height 47
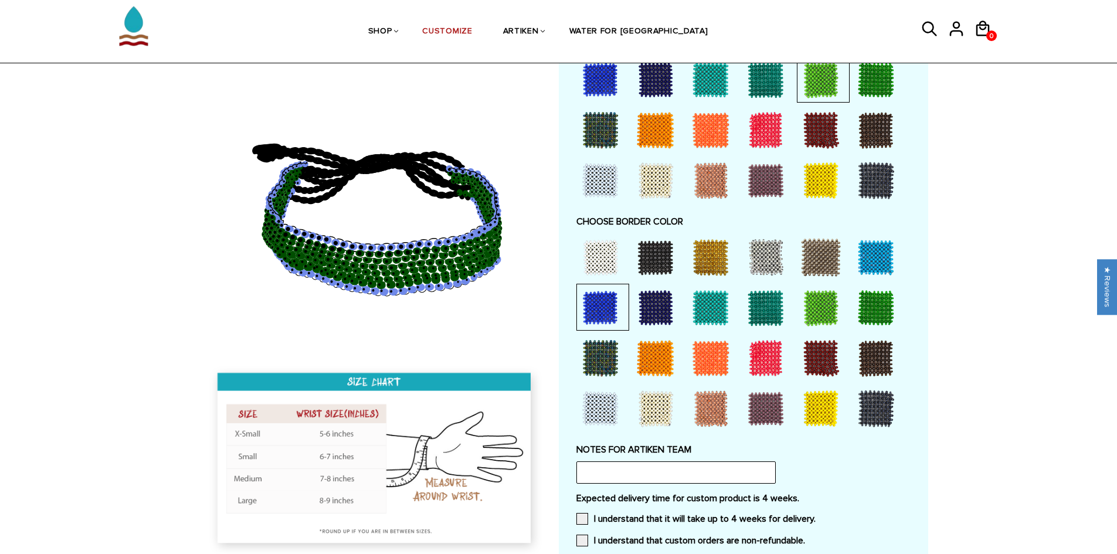
click at [653, 300] on div at bounding box center [655, 307] width 47 height 47
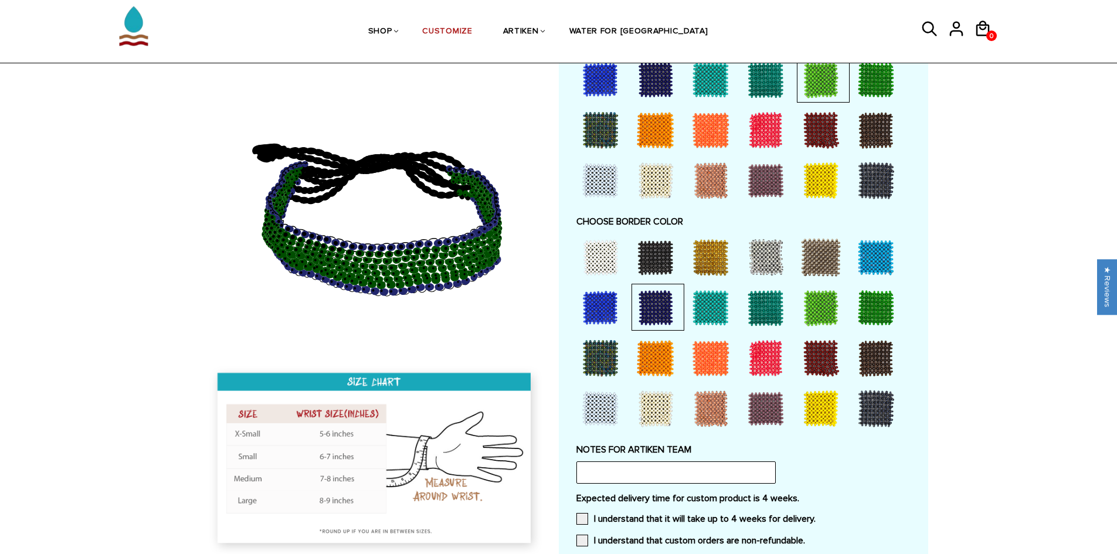
click at [714, 305] on div at bounding box center [710, 307] width 47 height 47
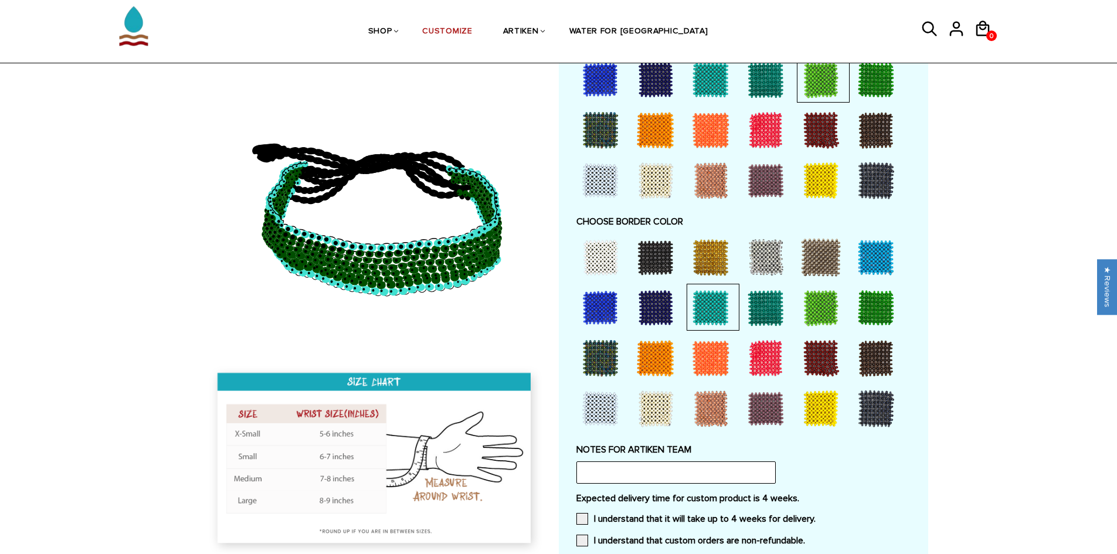
click at [760, 306] on div at bounding box center [765, 307] width 47 height 47
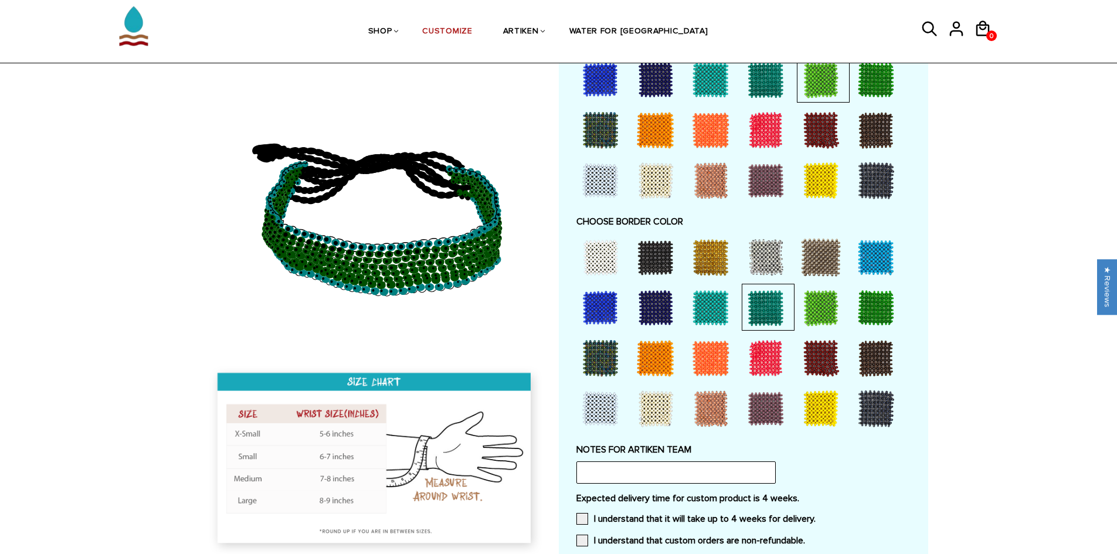
click at [695, 312] on div at bounding box center [710, 307] width 47 height 47
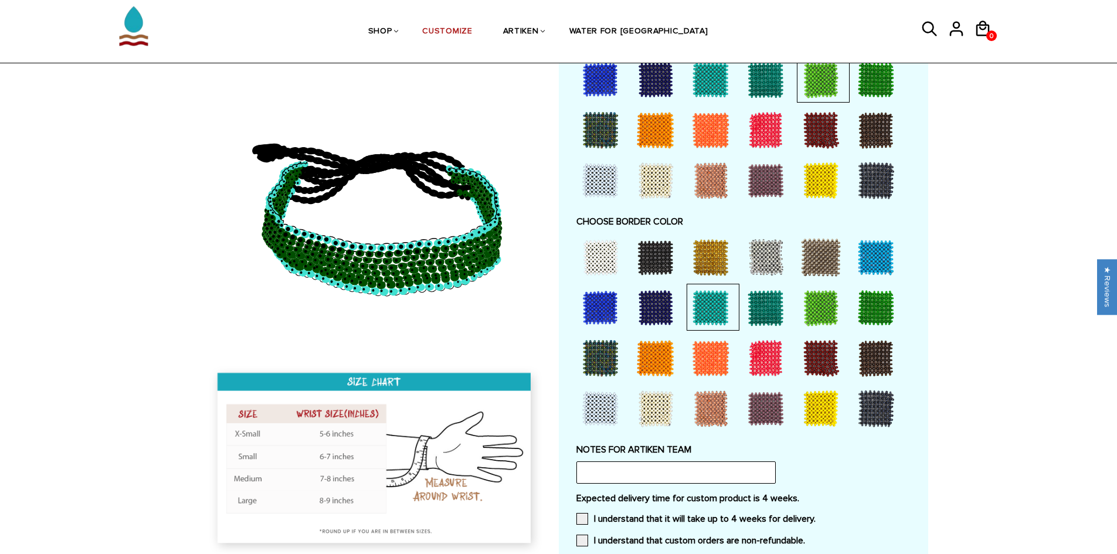
click at [756, 311] on div at bounding box center [765, 307] width 47 height 47
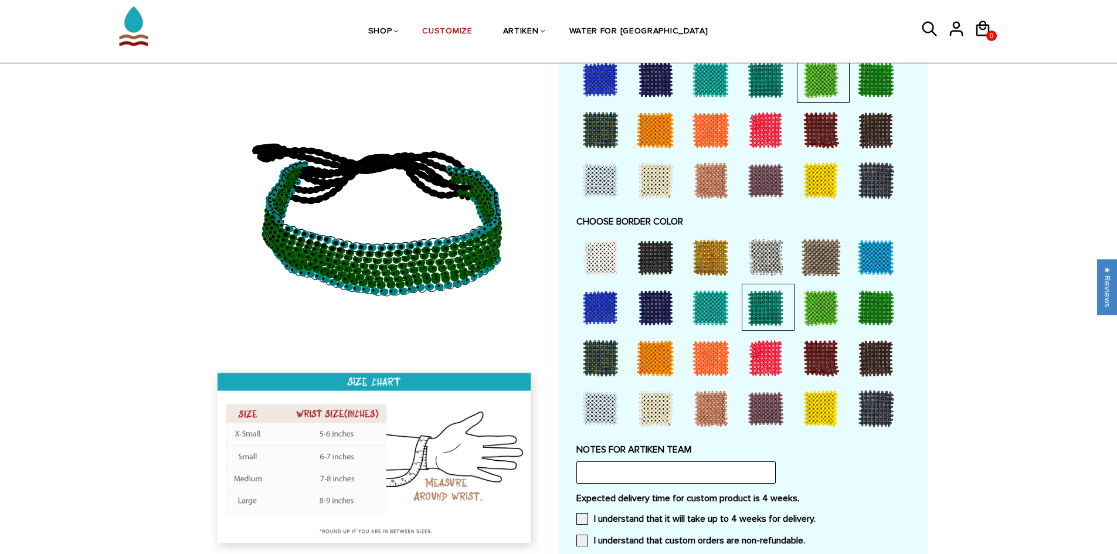
click at [716, 306] on div at bounding box center [710, 307] width 47 height 47
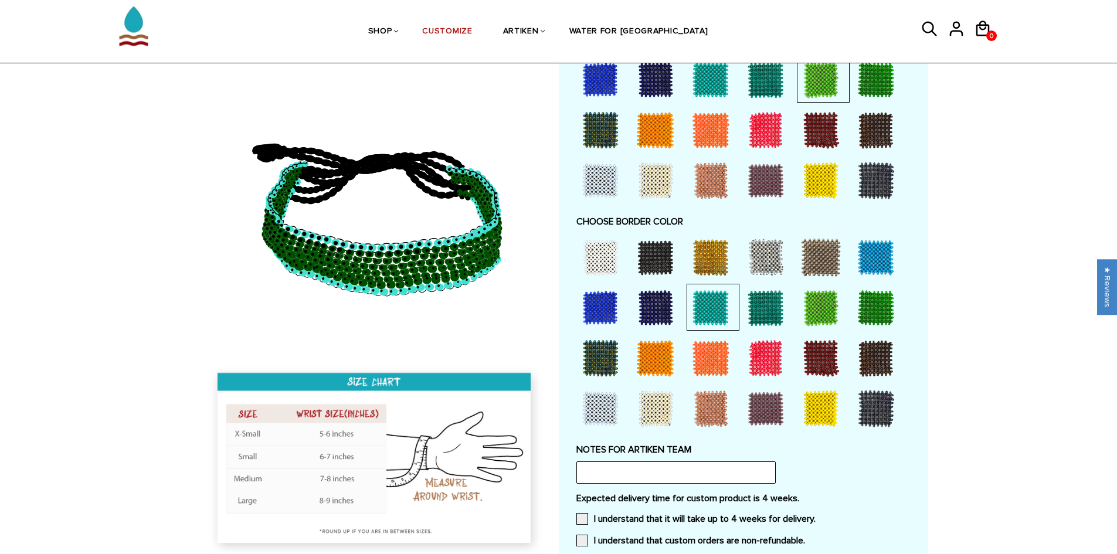
click at [763, 304] on div at bounding box center [765, 307] width 47 height 47
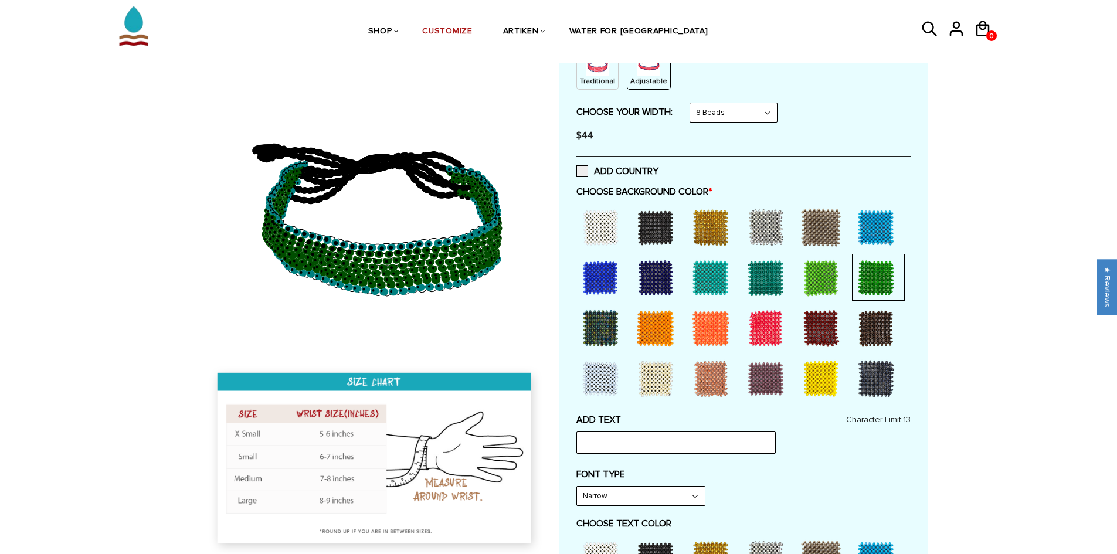
scroll to position [59, 0]
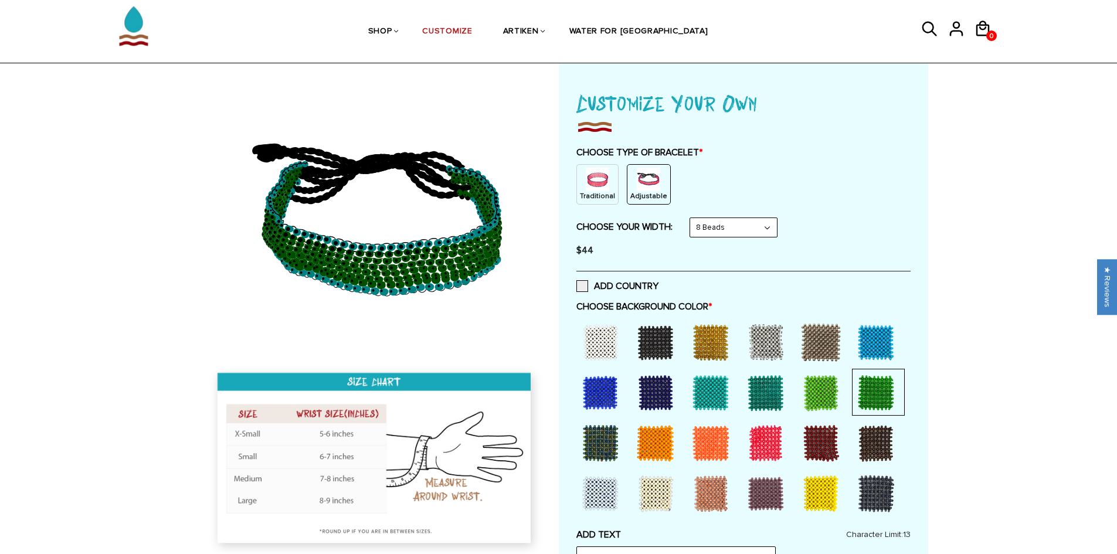
click at [716, 389] on div at bounding box center [710, 392] width 47 height 47
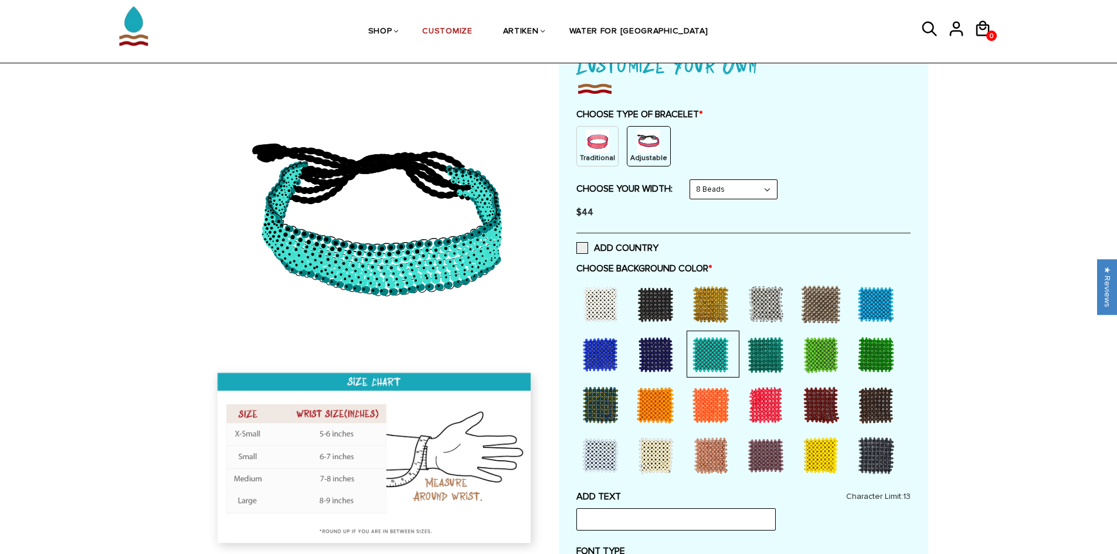
scroll to position [117, 0]
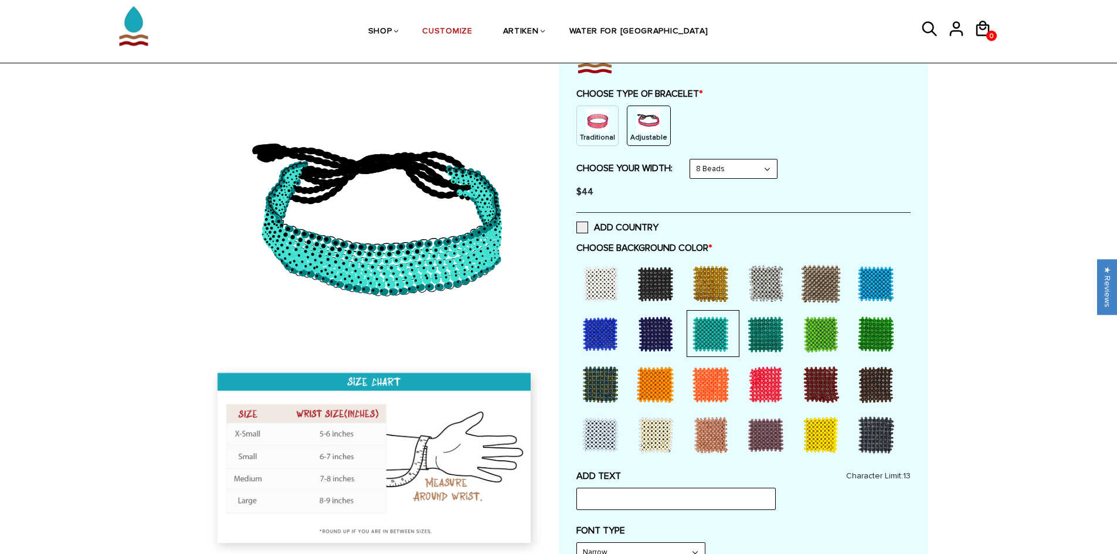
click at [823, 331] on div at bounding box center [820, 334] width 47 height 47
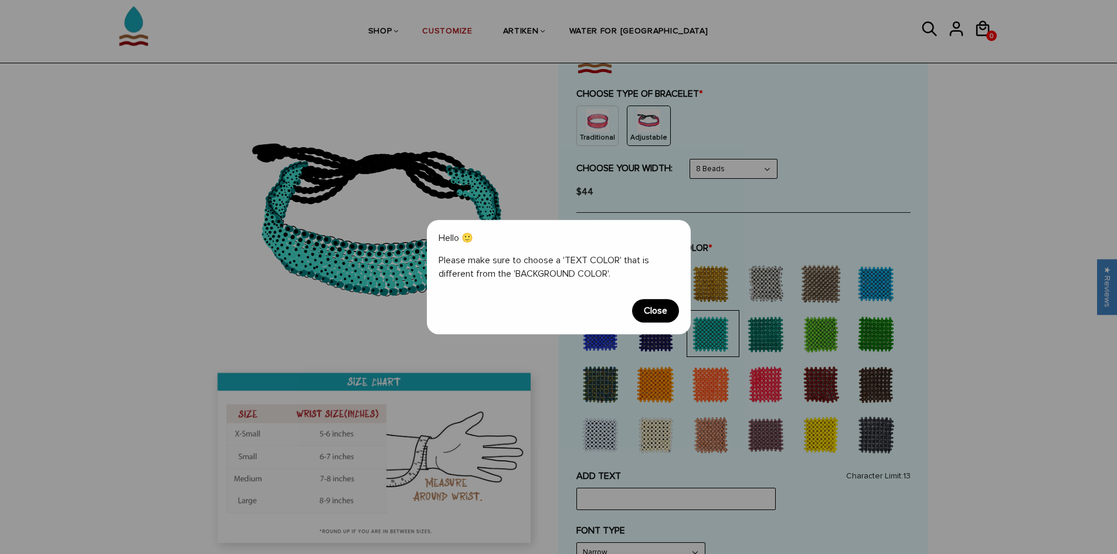
click at [658, 307] on span "Close" at bounding box center [655, 310] width 47 height 23
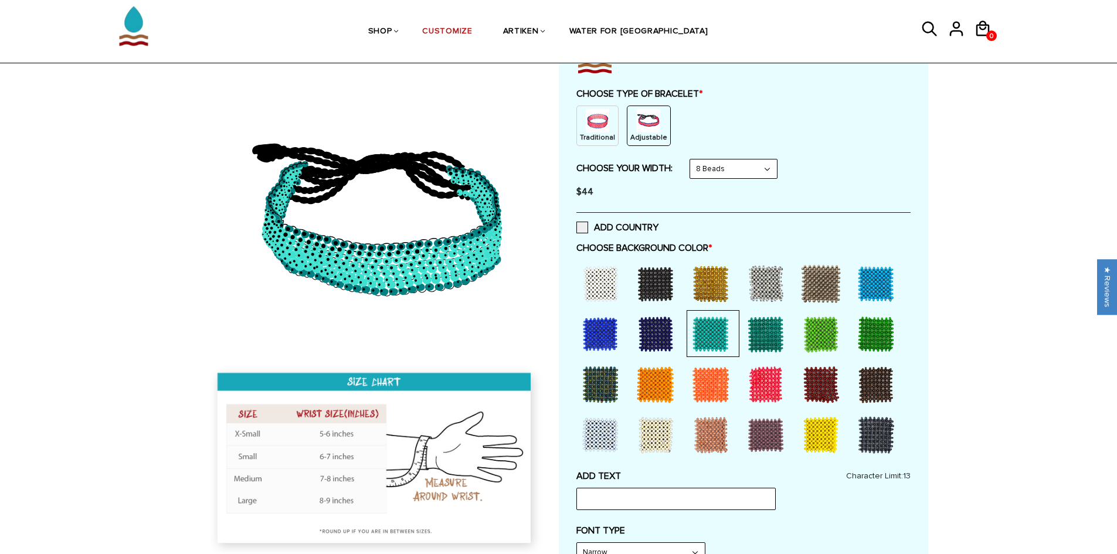
scroll to position [469, 0]
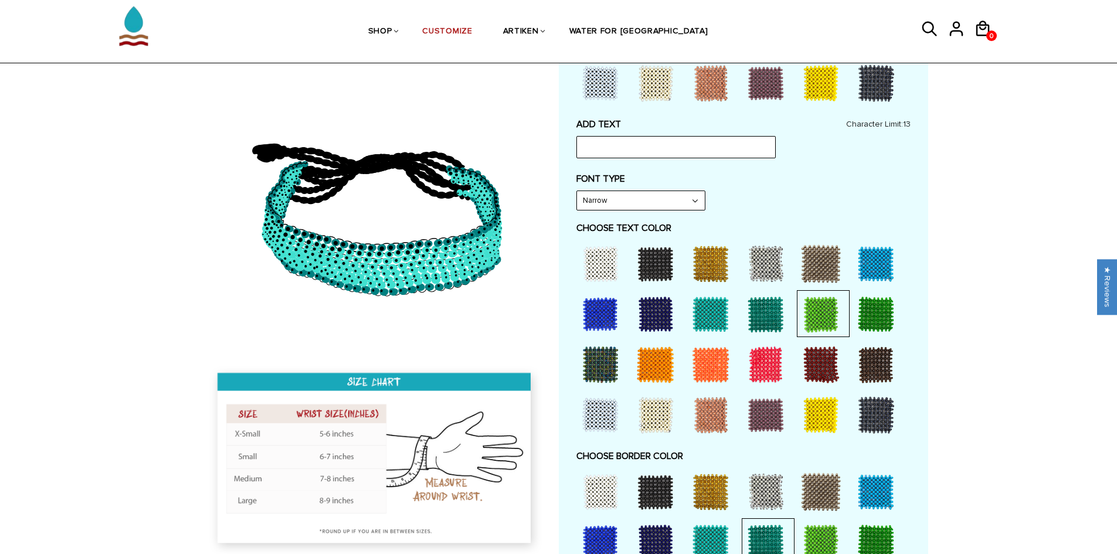
click at [589, 257] on div at bounding box center [600, 263] width 47 height 47
click at [891, 312] on div at bounding box center [875, 314] width 47 height 47
drag, startPoint x: 590, startPoint y: 267, endPoint x: 644, endPoint y: 263, distance: 53.6
click at [590, 267] on div at bounding box center [600, 263] width 47 height 47
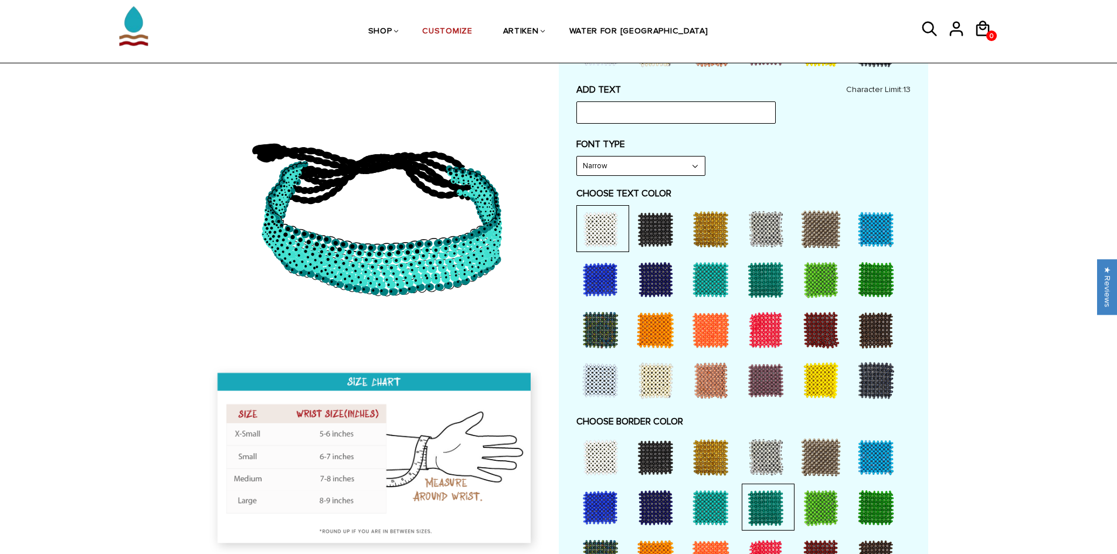
scroll to position [645, 0]
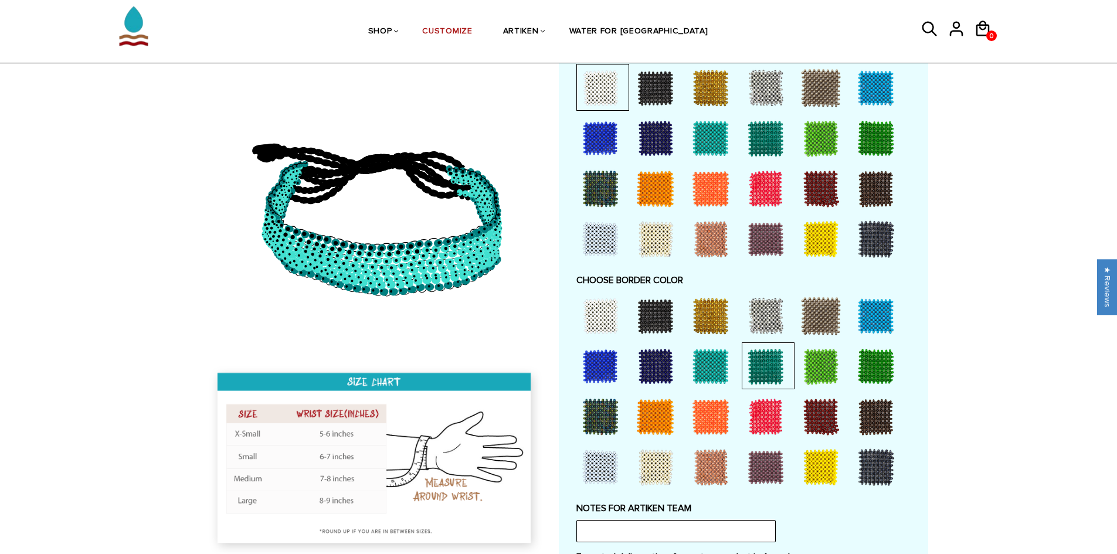
click at [873, 359] on div at bounding box center [875, 366] width 47 height 47
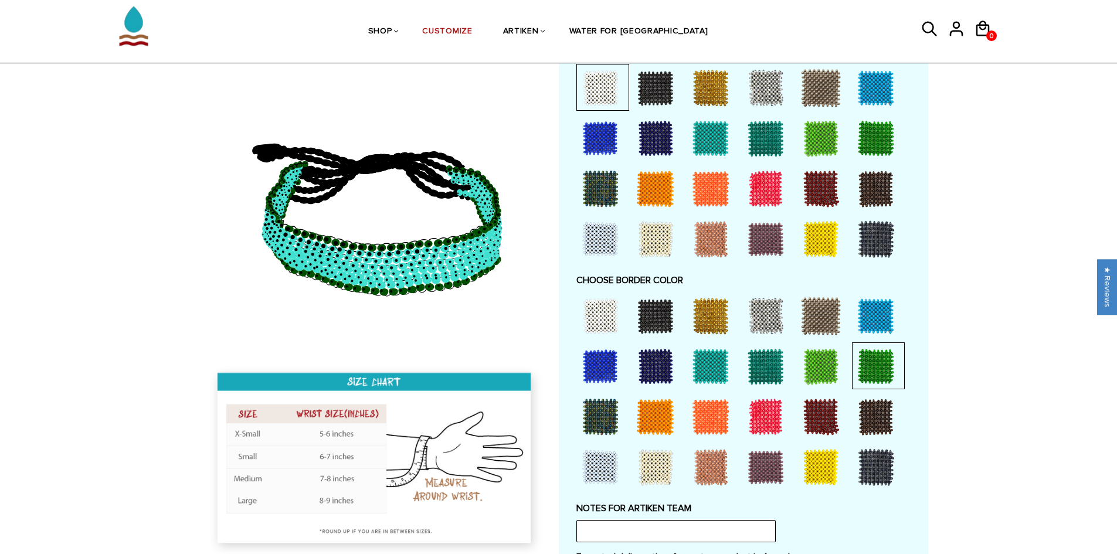
click at [823, 362] on div at bounding box center [820, 366] width 47 height 47
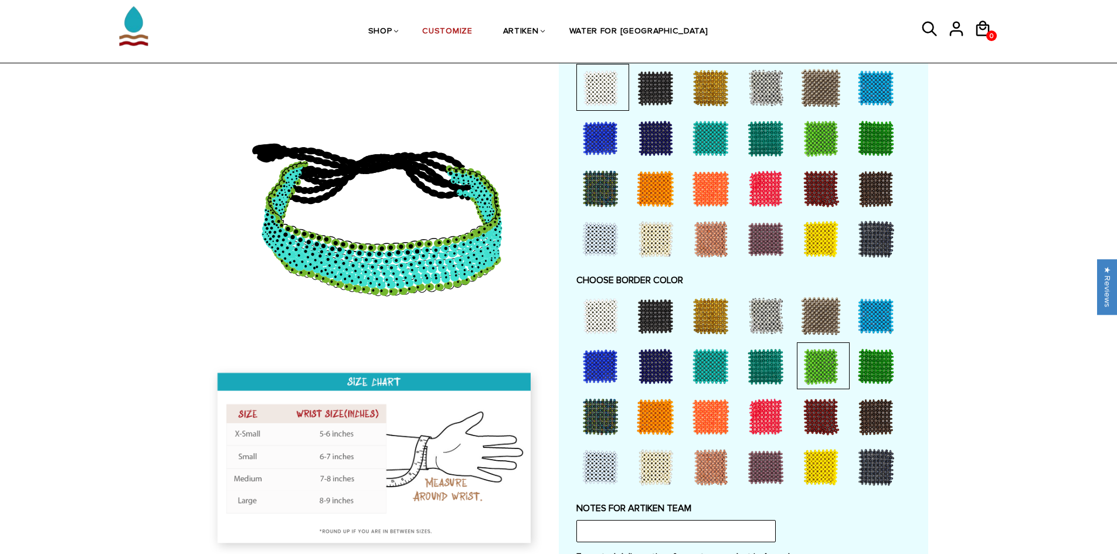
click at [750, 361] on div at bounding box center [765, 366] width 47 height 47
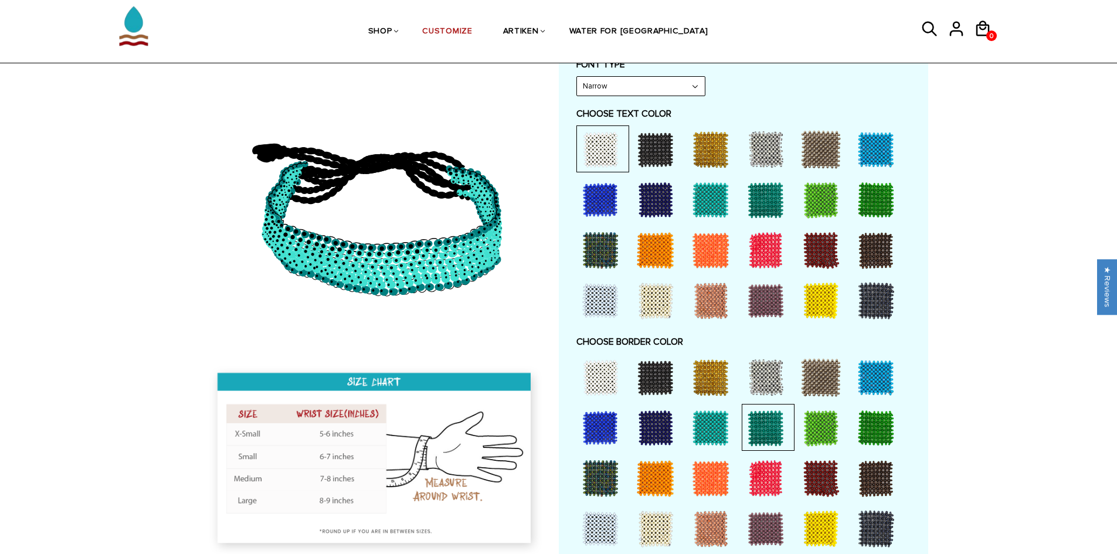
scroll to position [586, 0]
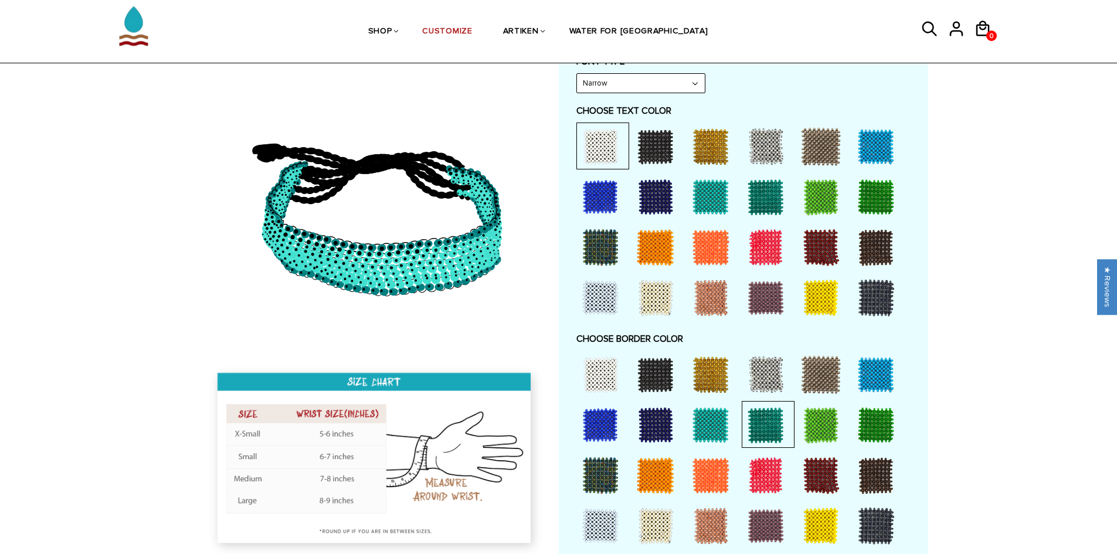
click at [721, 427] on div at bounding box center [710, 425] width 47 height 47
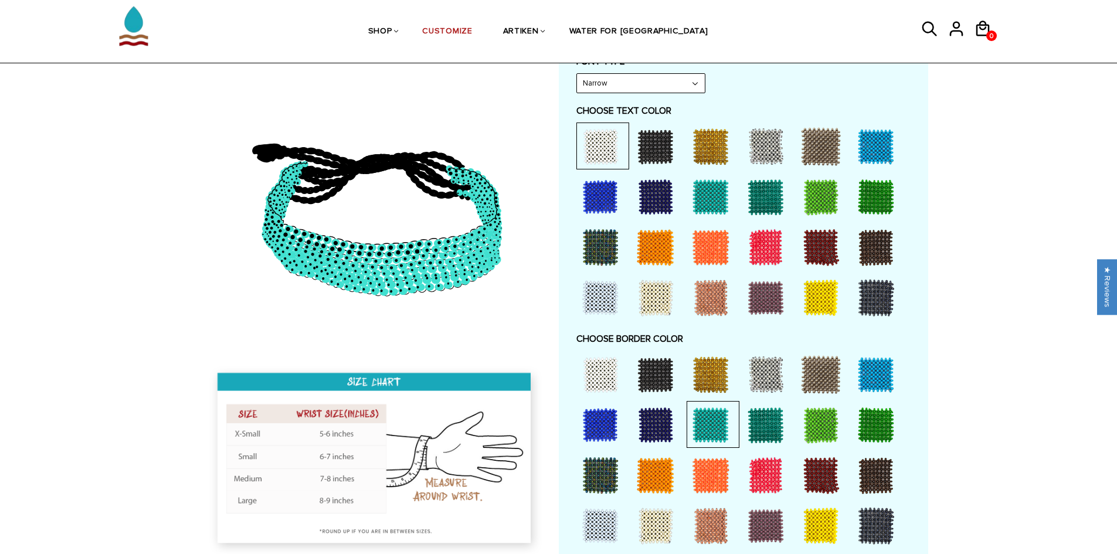
scroll to position [117, 0]
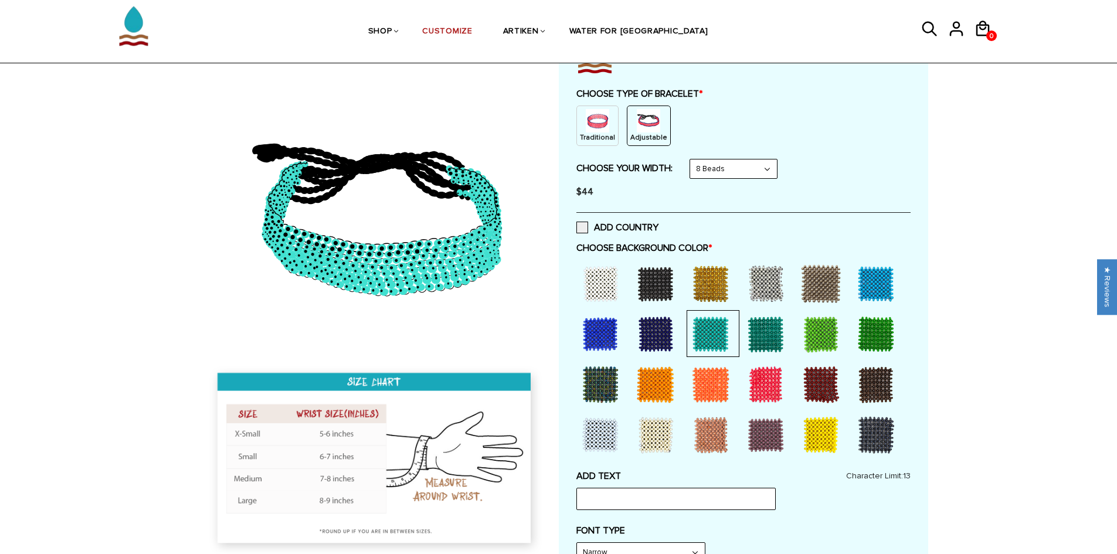
click at [757, 330] on div at bounding box center [765, 334] width 47 height 47
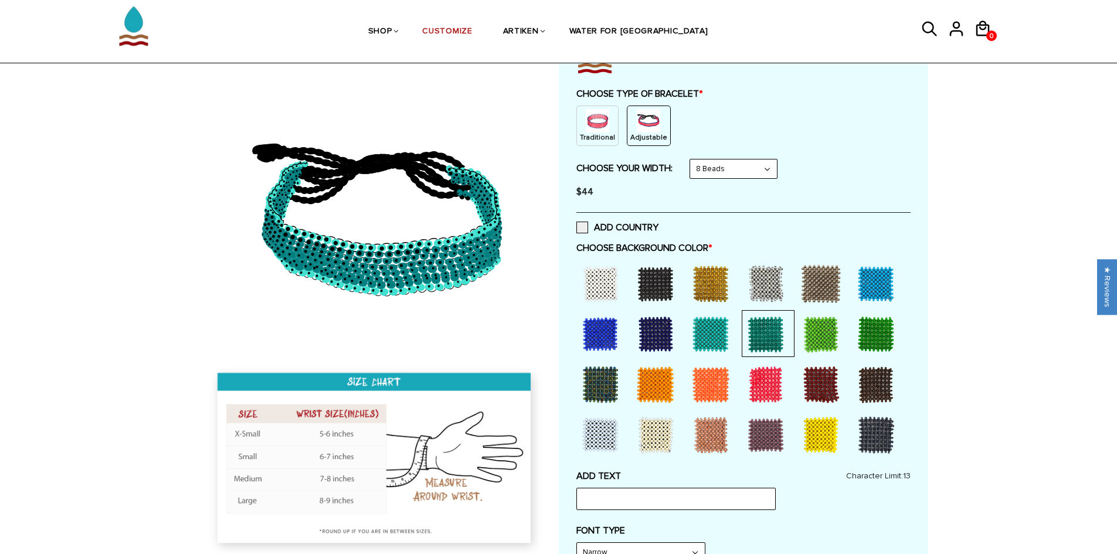
click at [882, 340] on div at bounding box center [875, 334] width 47 height 47
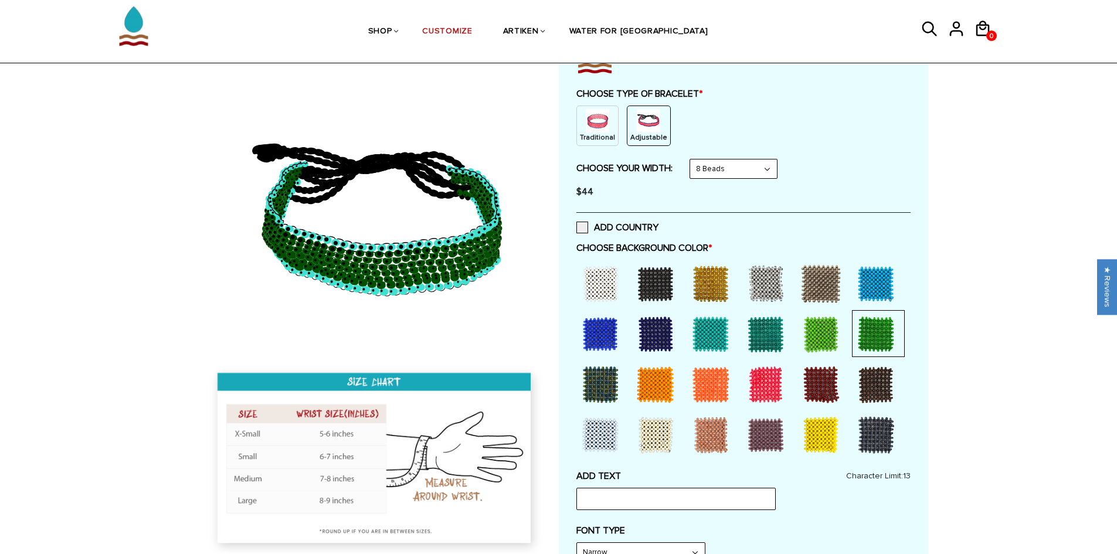
click at [776, 335] on div at bounding box center [765, 334] width 47 height 47
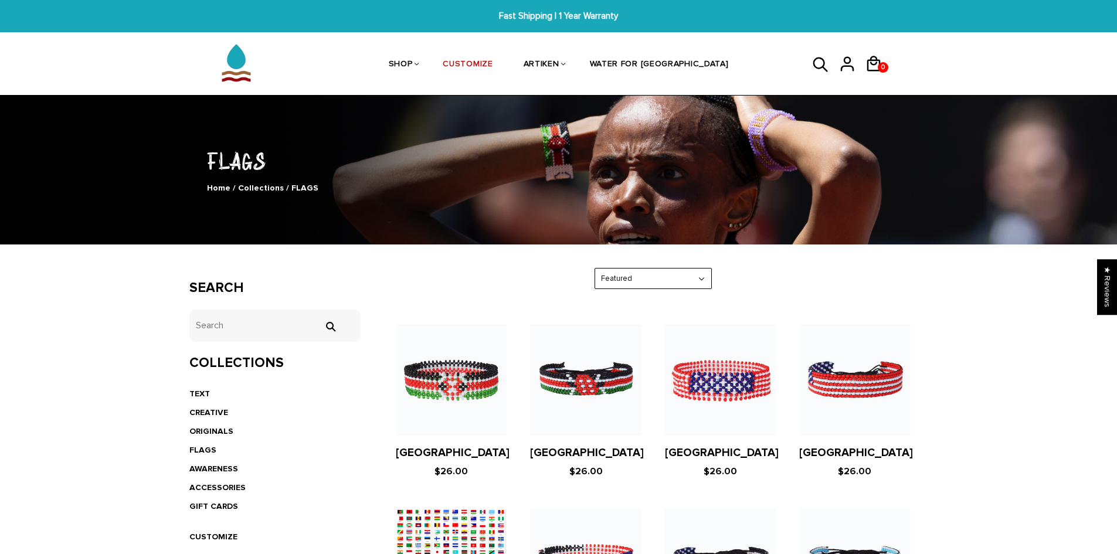
click at [555, 372] on figure at bounding box center [585, 379] width 111 height 111
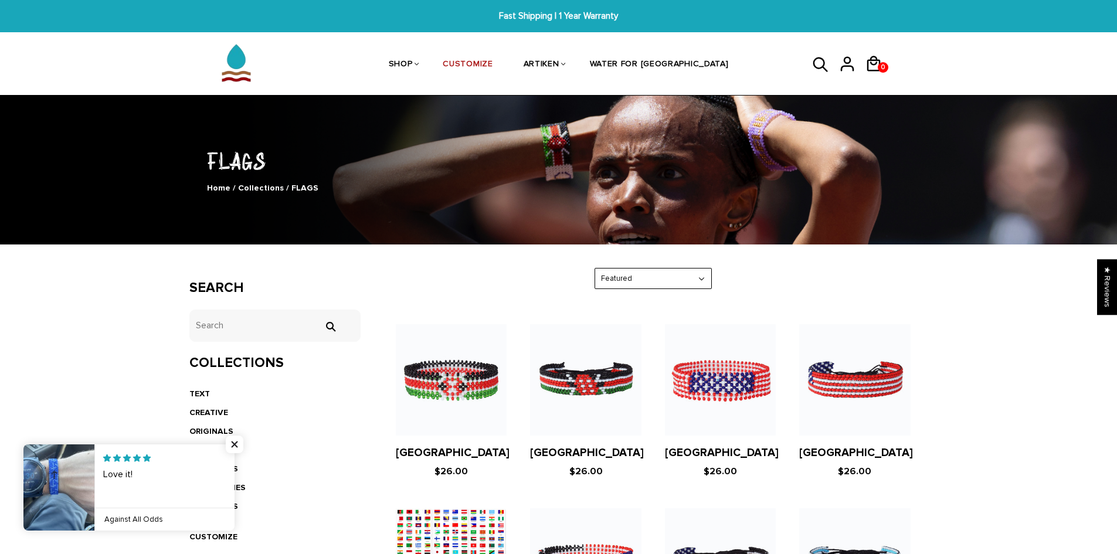
click at [464, 398] on figure at bounding box center [451, 379] width 111 height 111
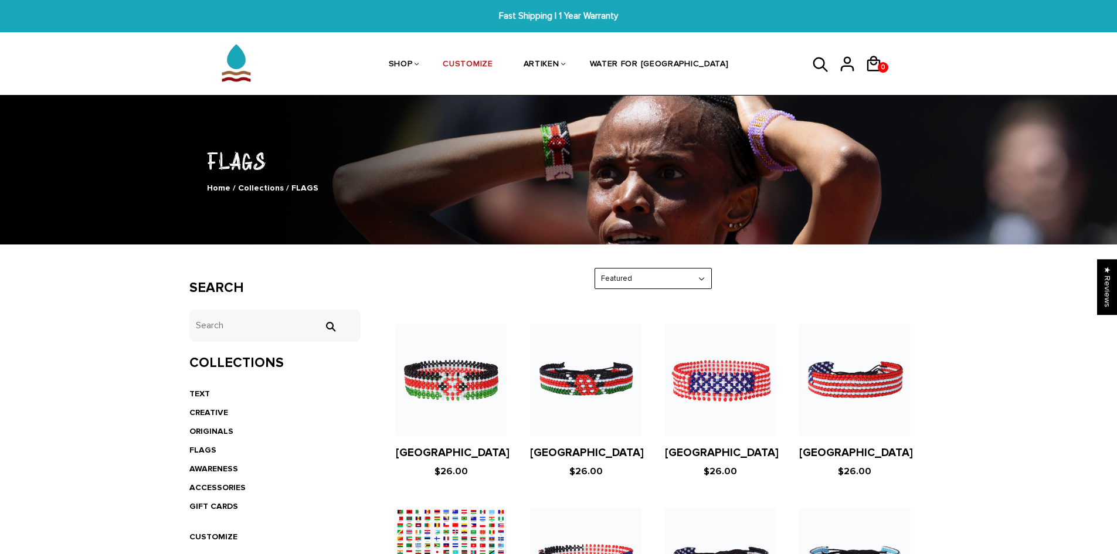
click at [624, 280] on select "Featured Best Selling $ Low to High $ High to Low Z-A A-Z Oldest to Newest Newe…" at bounding box center [653, 279] width 116 height 21
select select "best-selling"
click at [595, 269] on select "Featured Best Selling $ Low to High $ High to Low Z-A A-Z Oldest to Newest Newe…" at bounding box center [653, 279] width 116 height 21
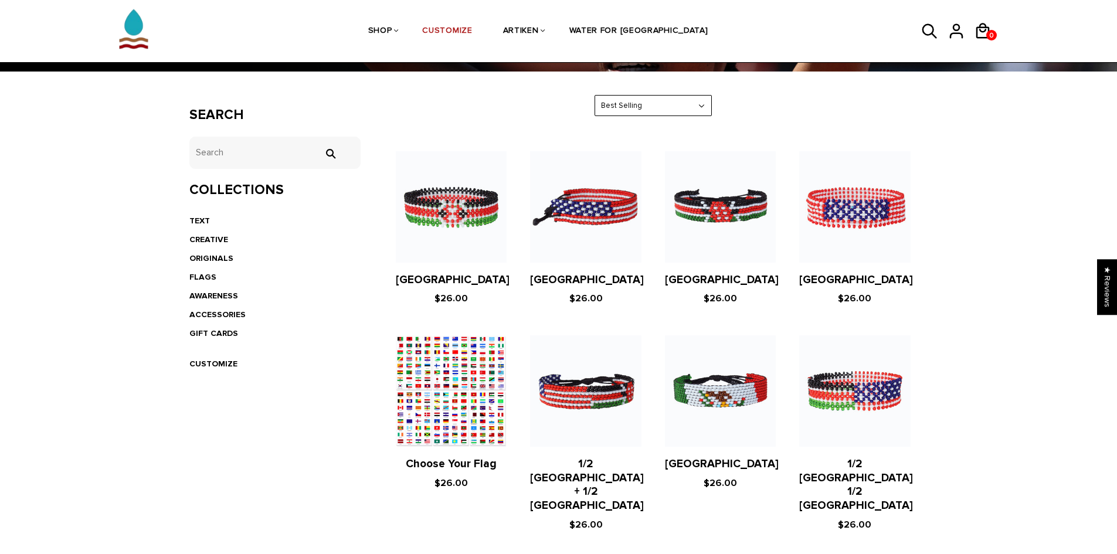
scroll to position [176, 0]
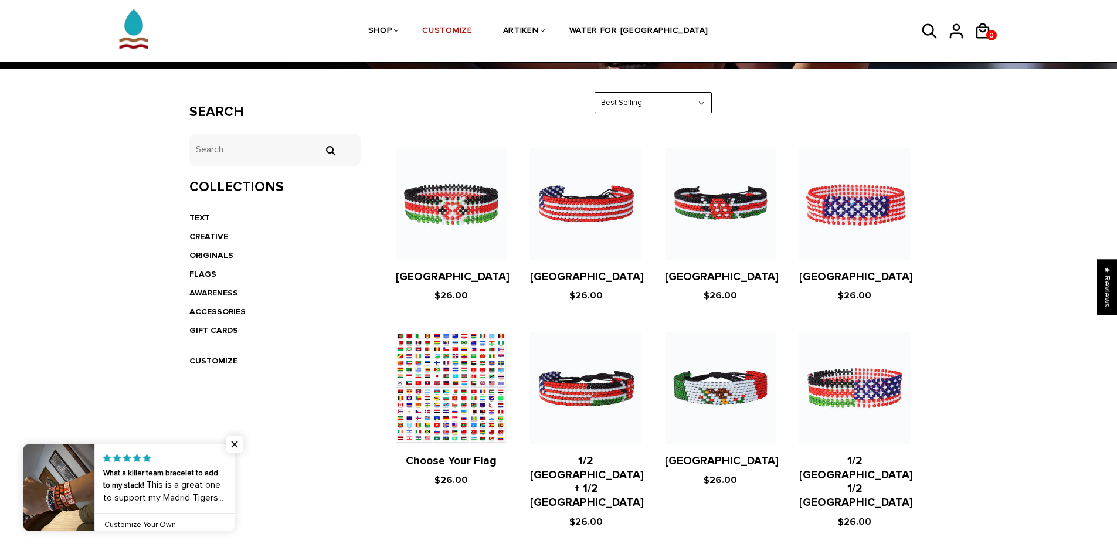
click at [443, 392] on figure at bounding box center [451, 387] width 111 height 111
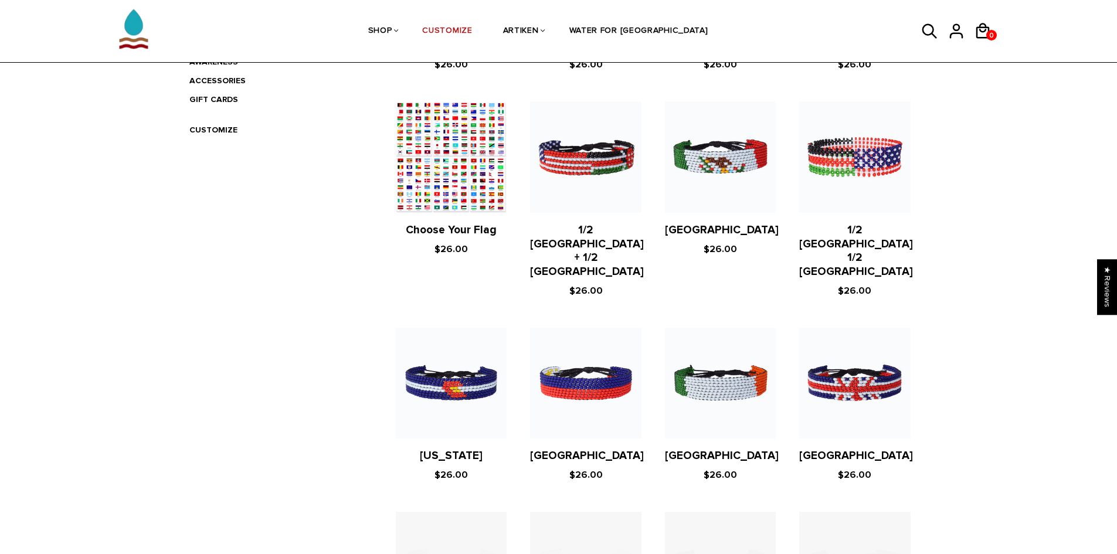
scroll to position [528, 0]
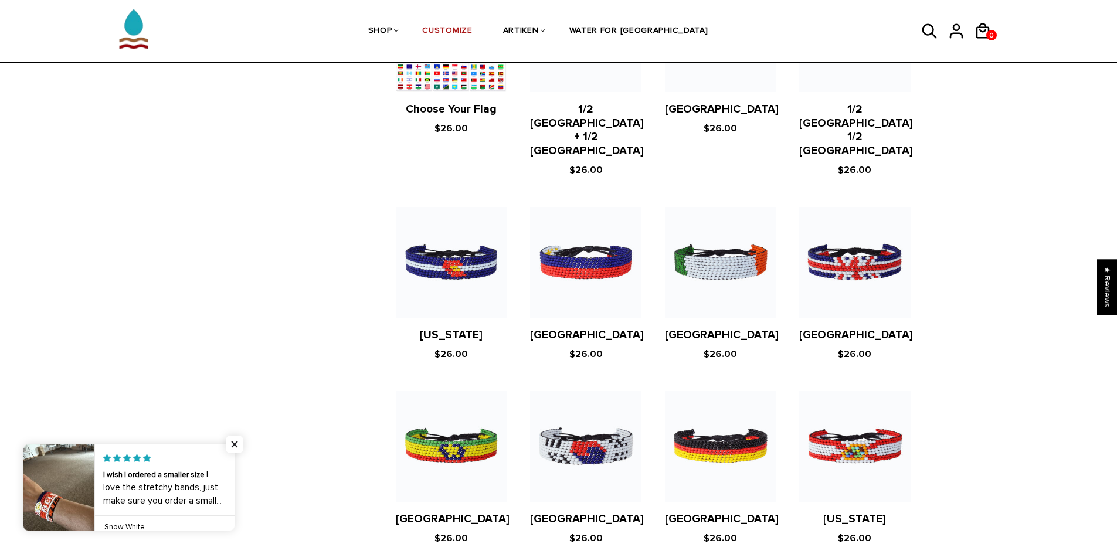
click at [715, 240] on figure at bounding box center [720, 262] width 111 height 111
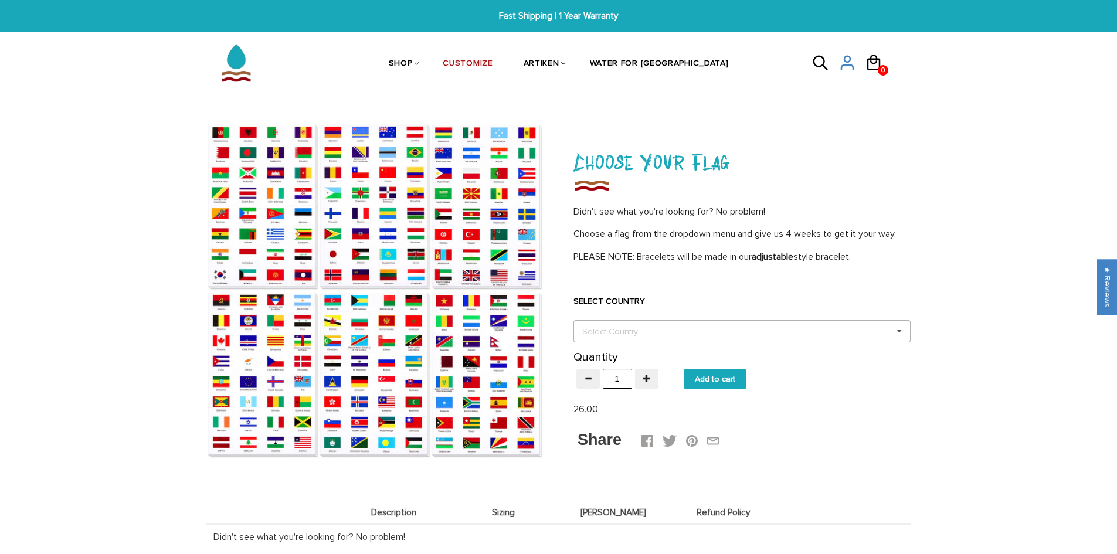
click at [647, 328] on div "Select Country" at bounding box center [617, 331] width 76 height 13
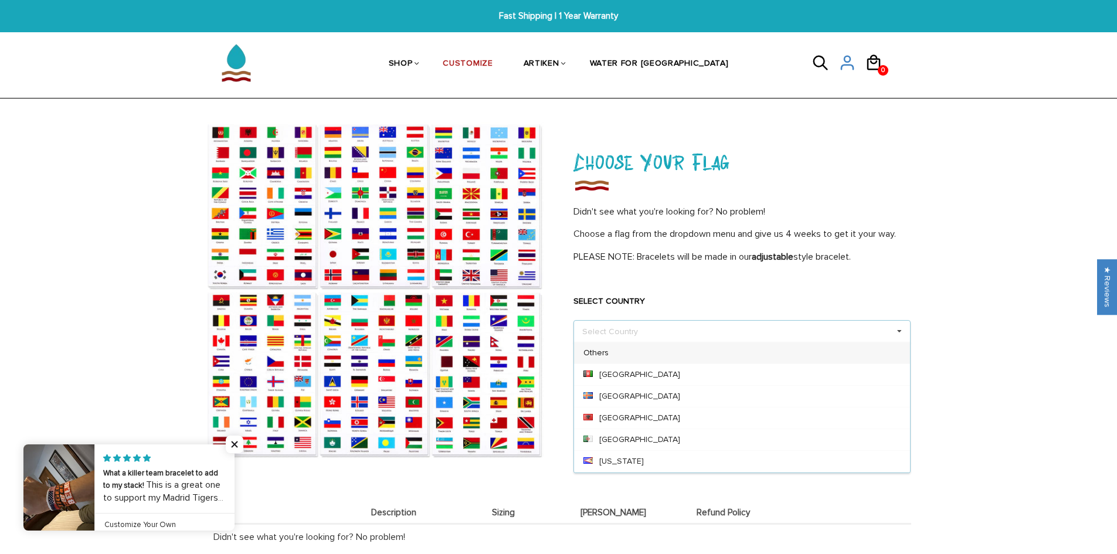
click at [671, 276] on div "Choose Your Flag Didn't see what you're looking for? No problem! Choose a flag …" at bounding box center [741, 297] width 337 height 305
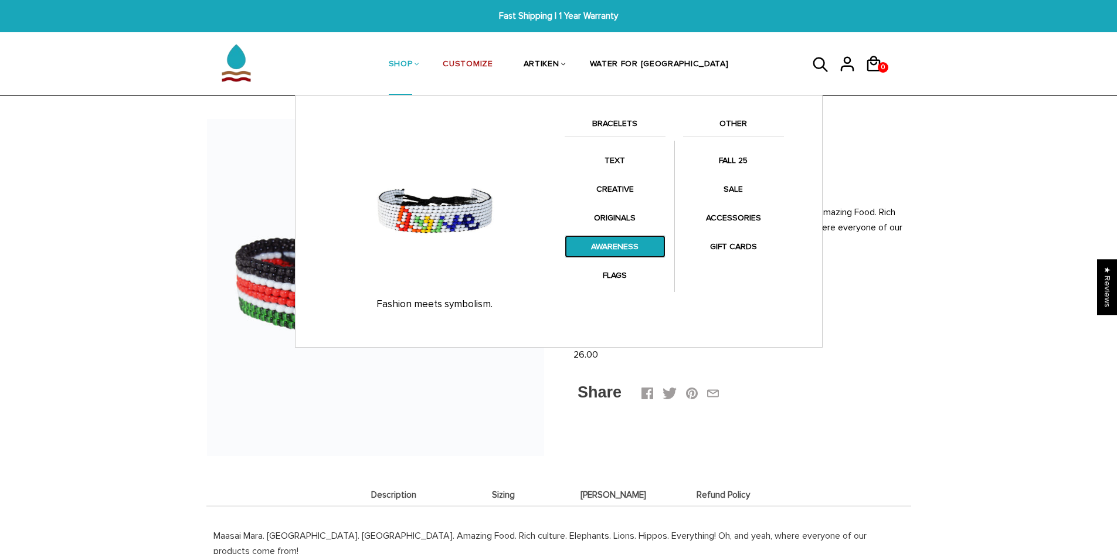
click at [629, 242] on link "AWARENESS" at bounding box center [615, 246] width 101 height 23
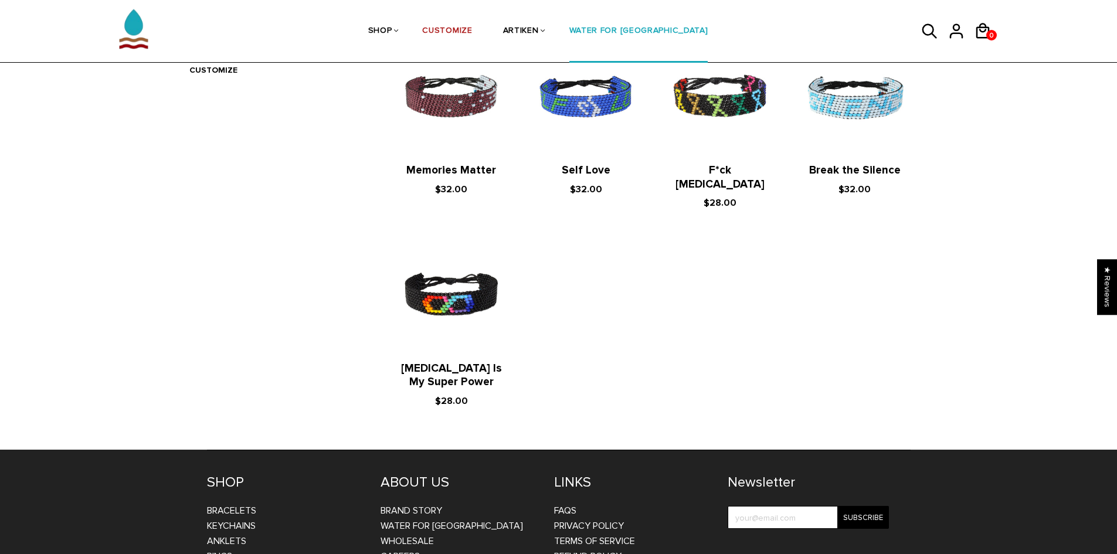
scroll to position [469, 0]
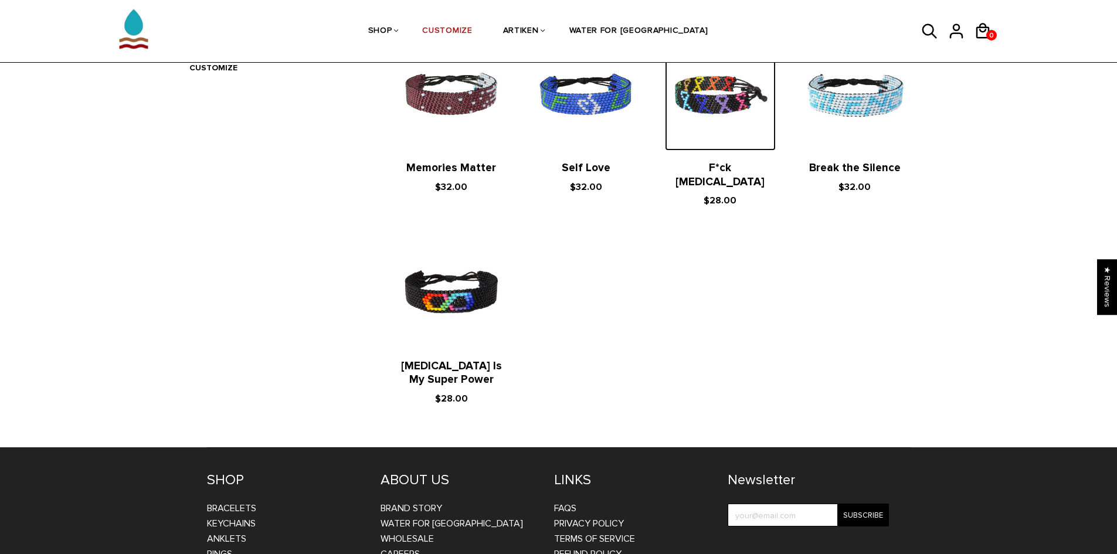
click at [736, 100] on img at bounding box center [720, 94] width 111 height 111
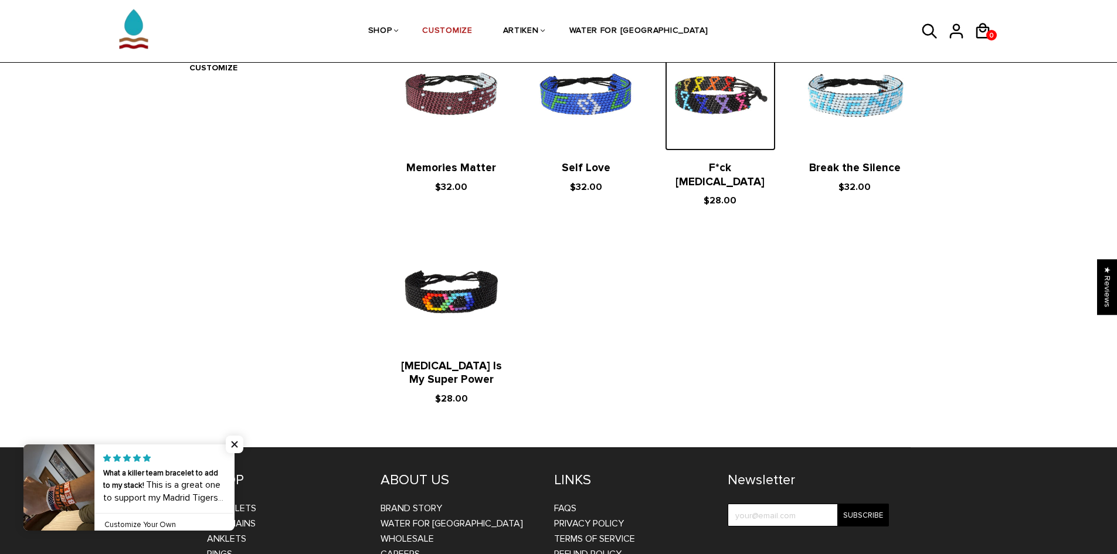
click at [740, 97] on img at bounding box center [720, 94] width 111 height 111
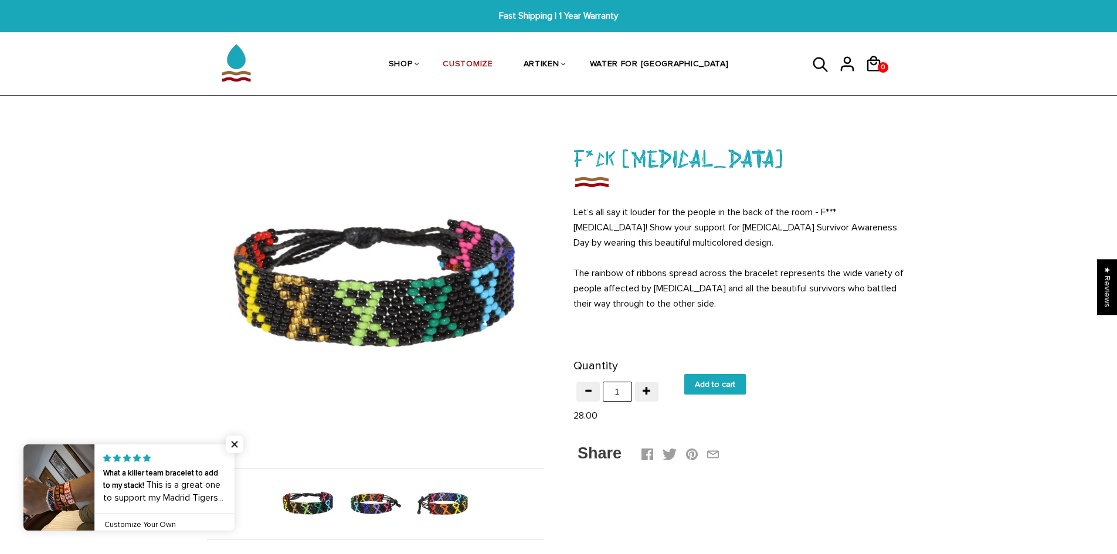
click at [389, 506] on img at bounding box center [375, 504] width 60 height 60
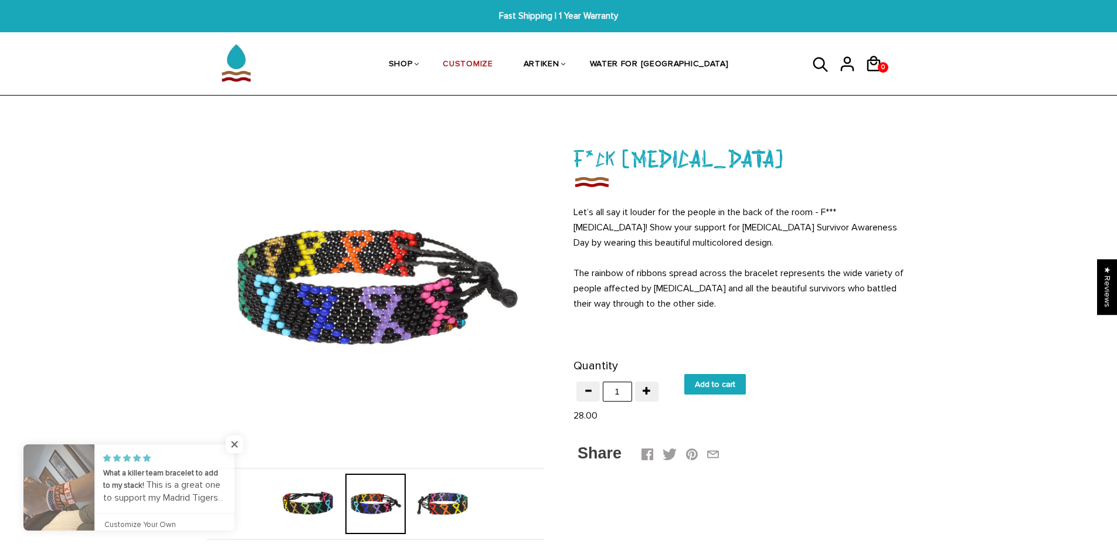
click at [441, 507] on img at bounding box center [443, 504] width 60 height 60
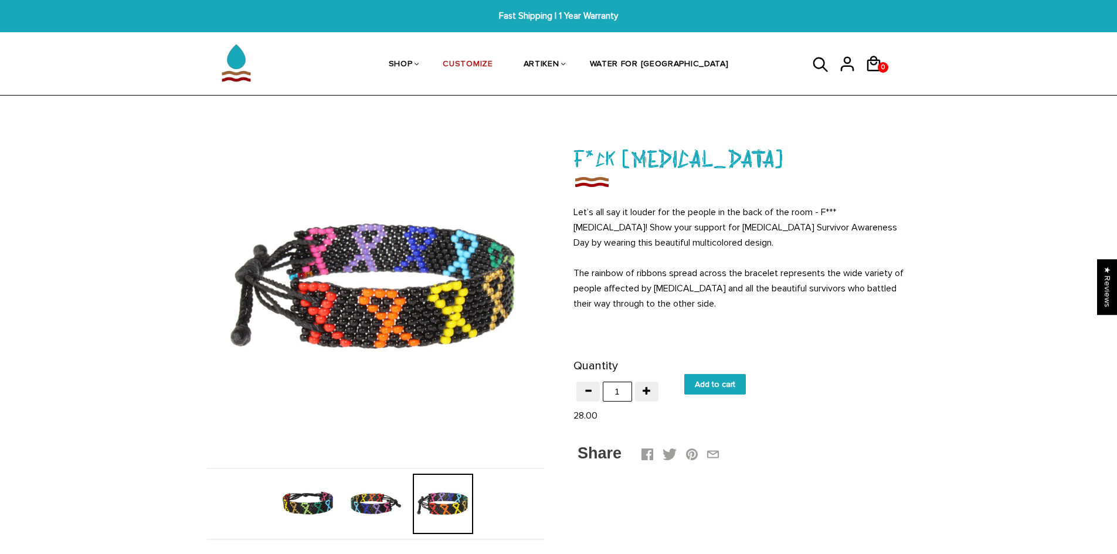
click at [320, 504] on img at bounding box center [308, 504] width 60 height 60
